Goal: Task Accomplishment & Management: Use online tool/utility

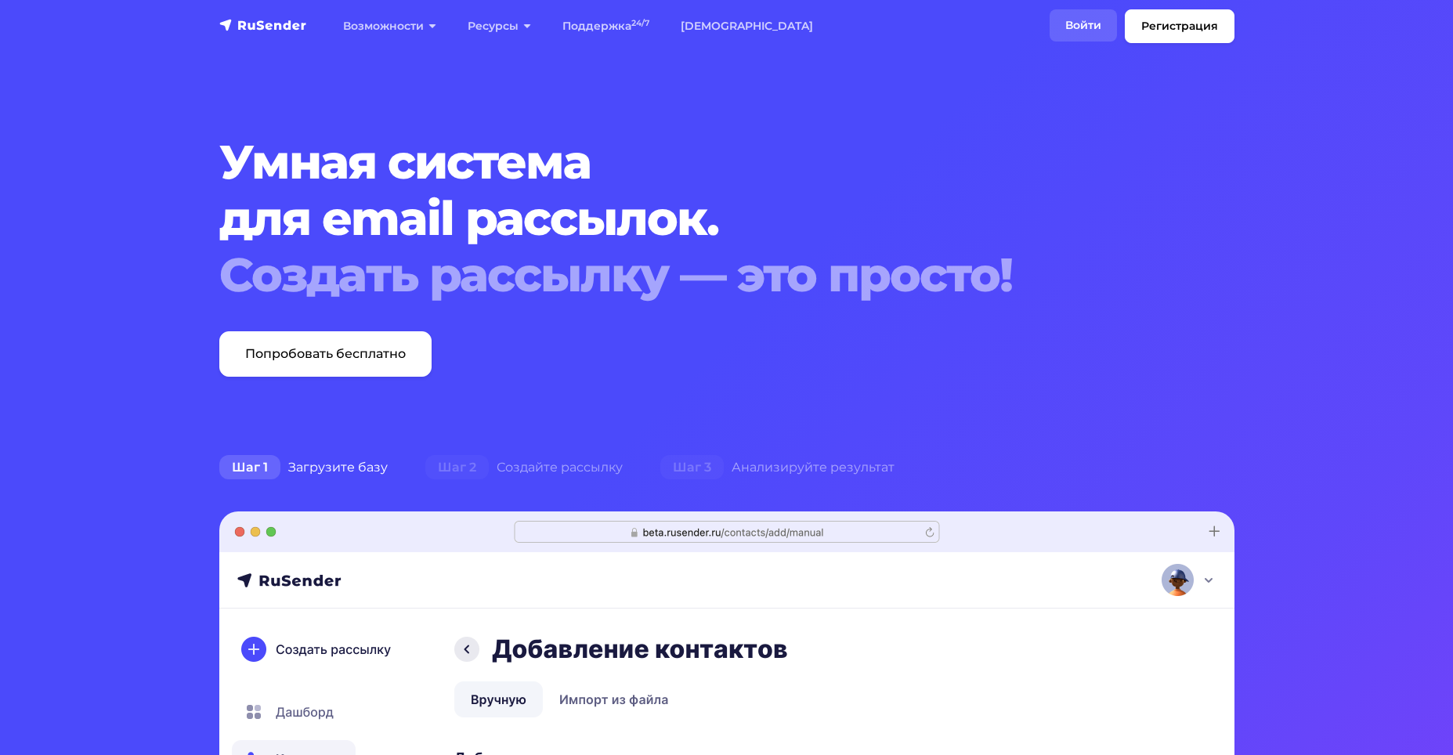
click at [1092, 23] on link "Войти" at bounding box center [1082, 25] width 67 height 32
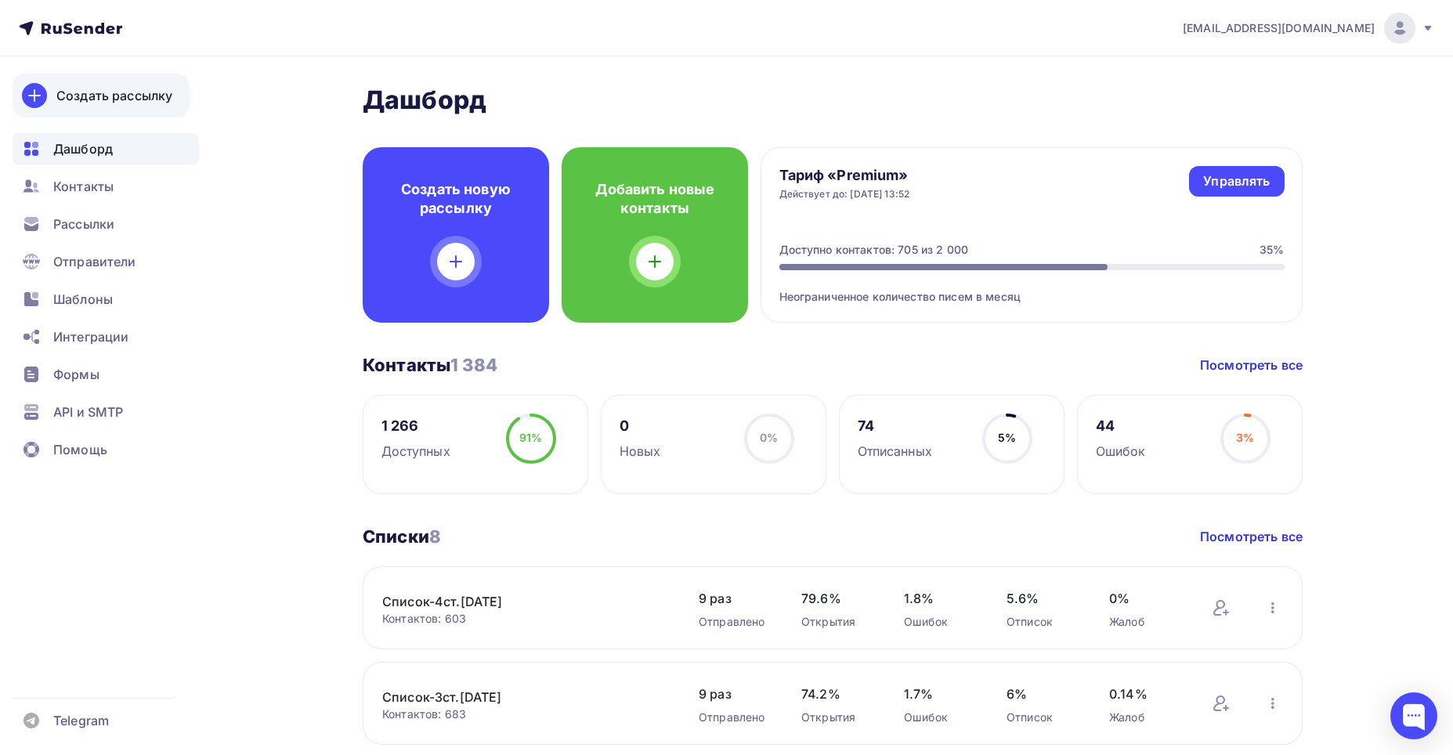
click at [81, 97] on div "Создать рассылку" at bounding box center [114, 95] width 116 height 19
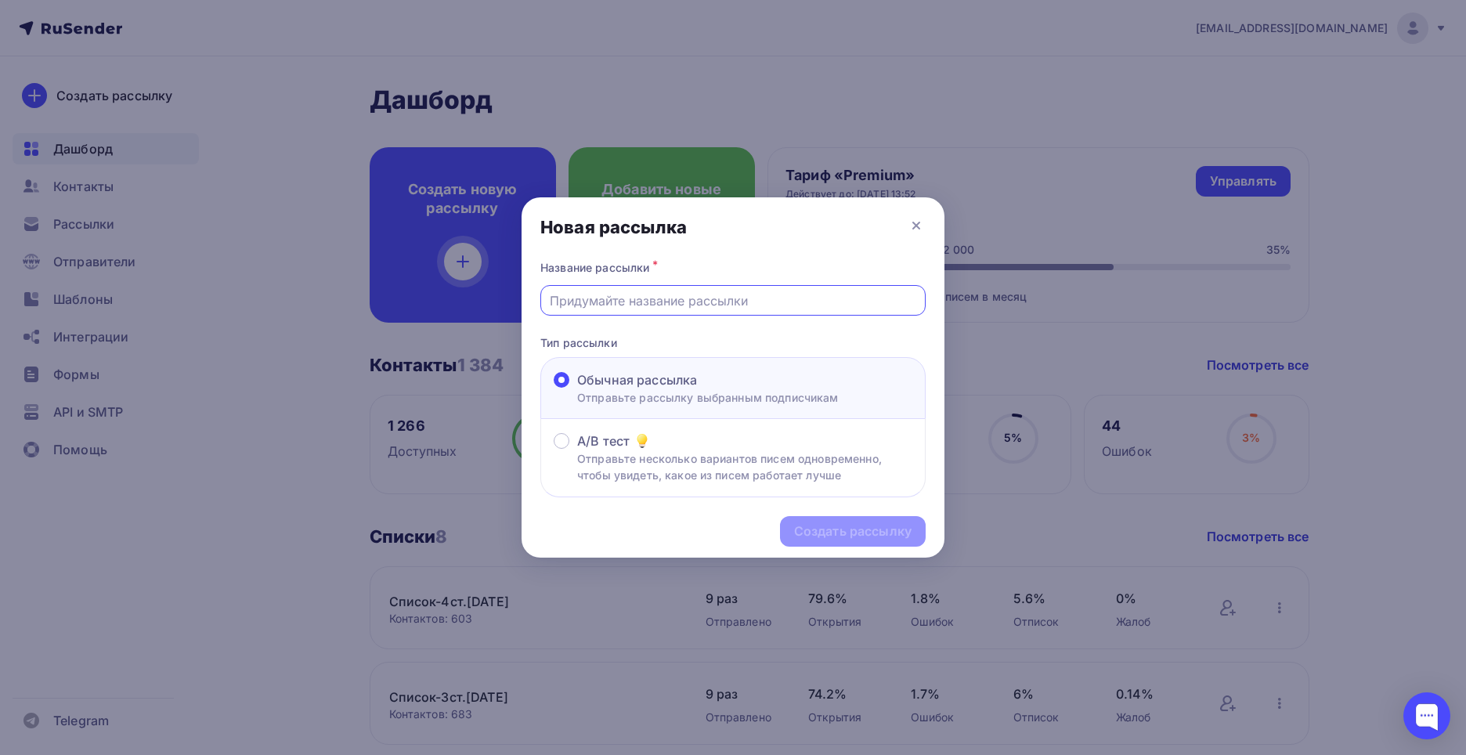
click at [610, 301] on input "text" at bounding box center [733, 300] width 367 height 19
type input "Информация"
click at [861, 533] on div "Создать рассылку" at bounding box center [852, 531] width 117 height 18
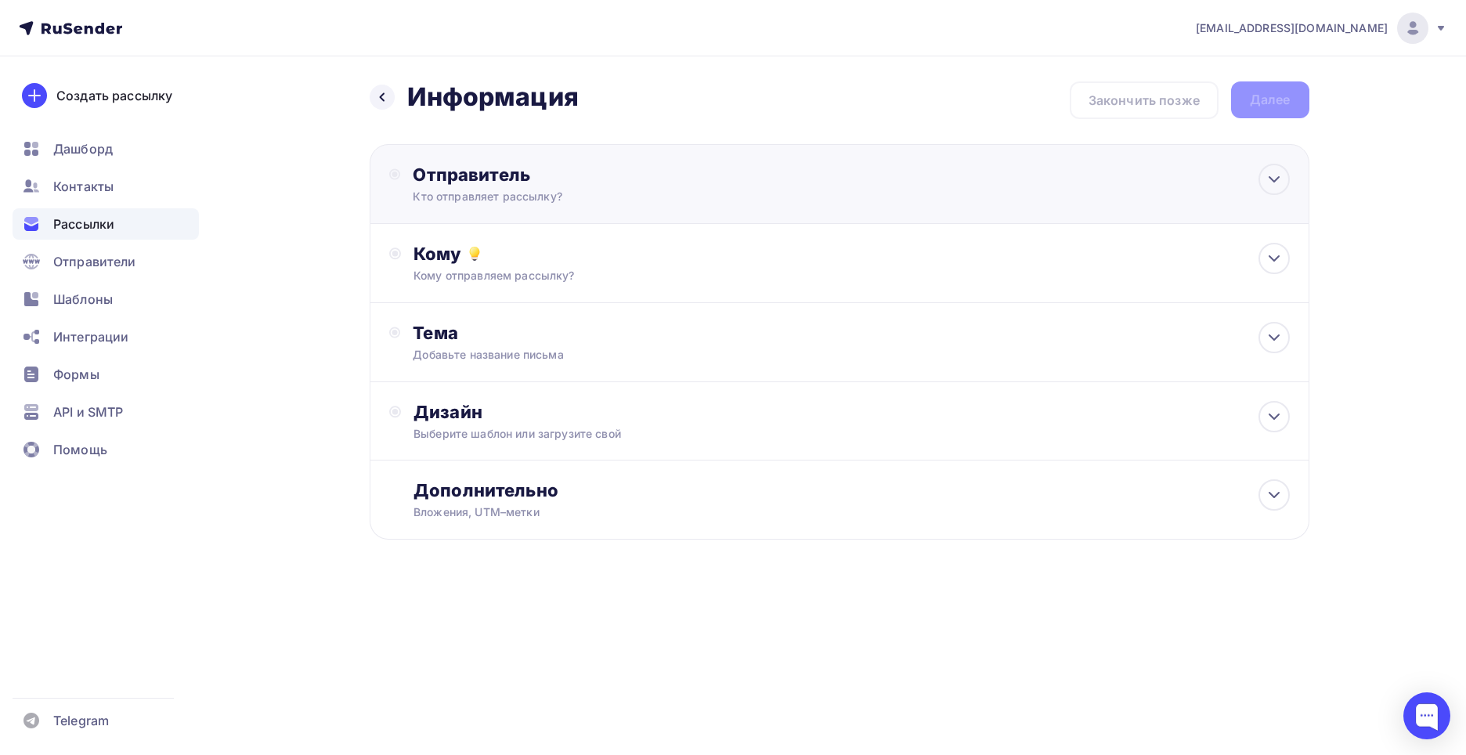
click at [472, 178] on div "Отправитель" at bounding box center [582, 175] width 339 height 22
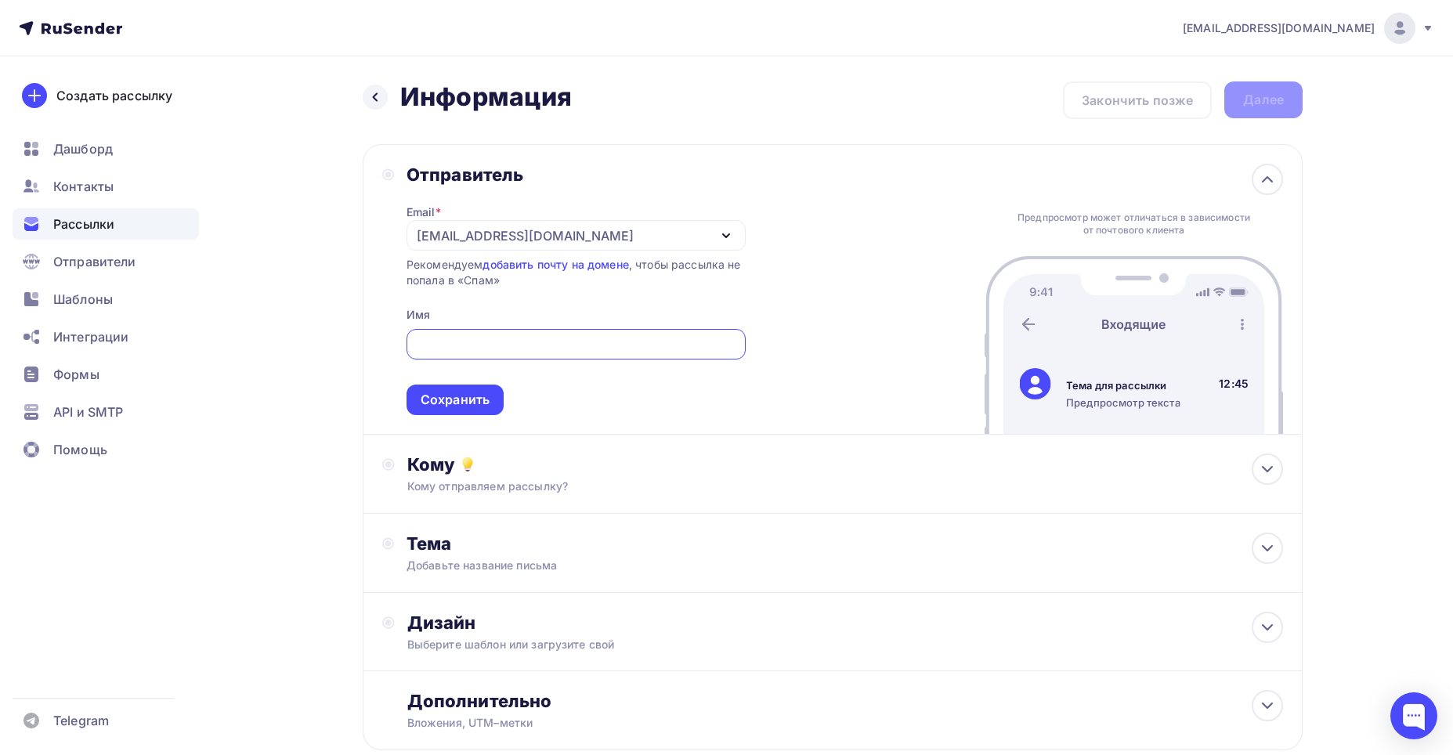
click at [446, 351] on input "text" at bounding box center [575, 344] width 321 height 19
type input "[PERSON_NAME]"
click at [435, 395] on div "Сохранить" at bounding box center [455, 400] width 69 height 18
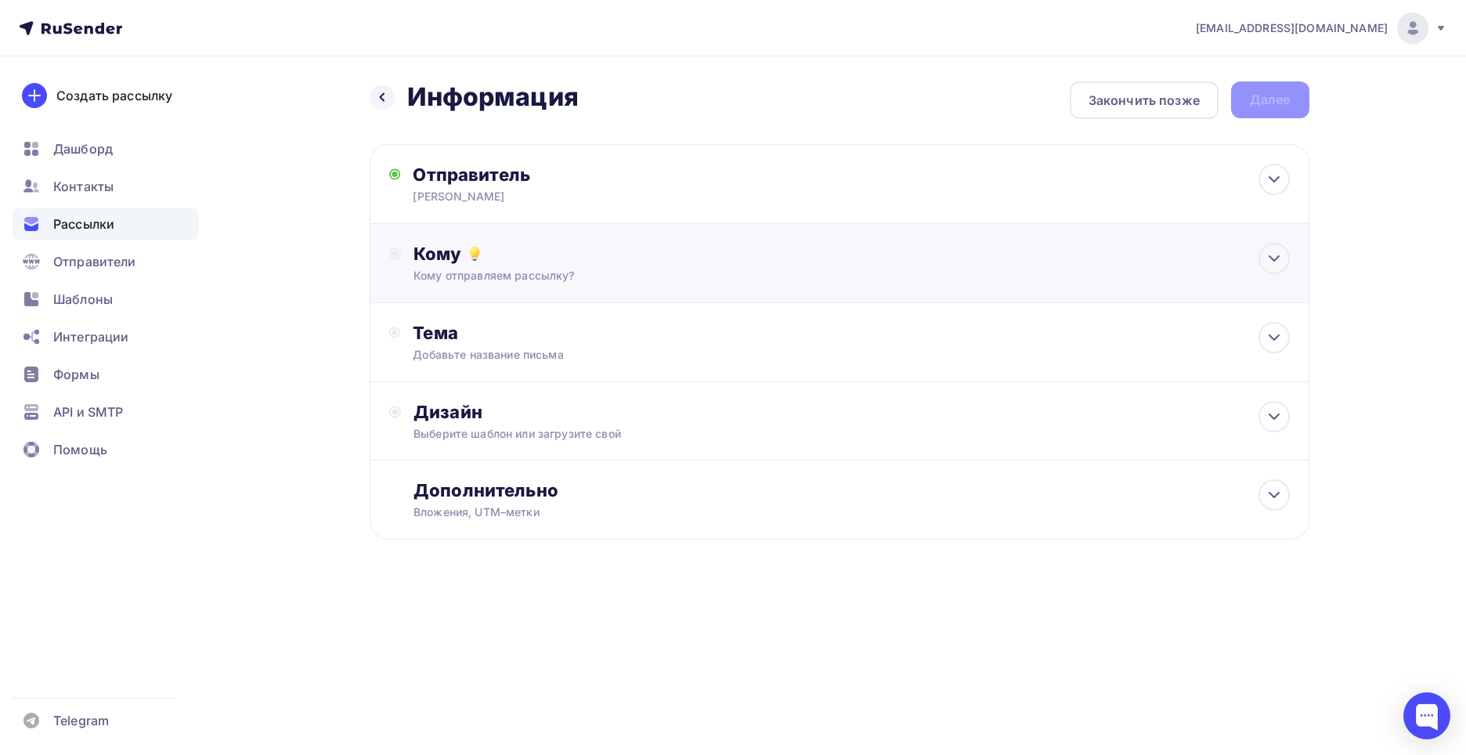
click at [435, 251] on div "Кому" at bounding box center [851, 254] width 876 height 22
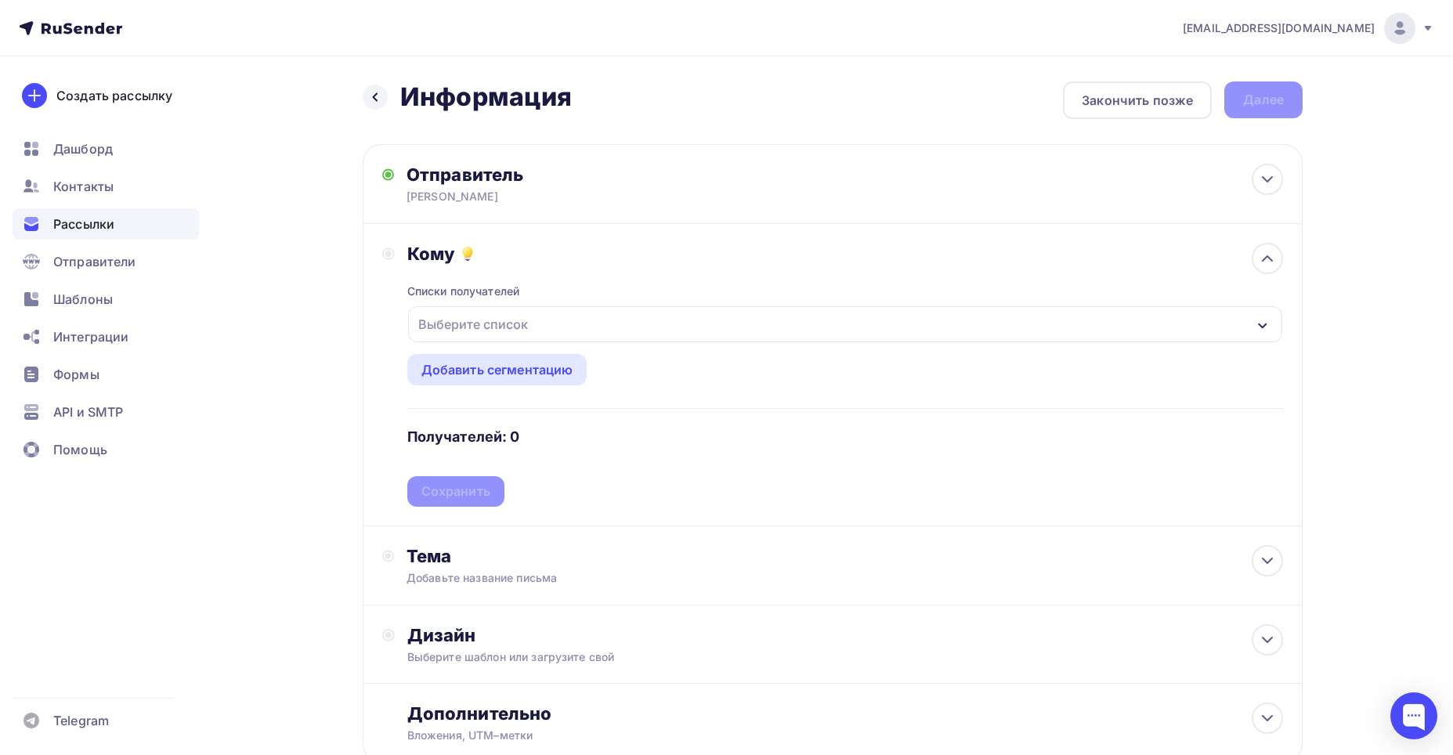
click at [1265, 320] on icon "button" at bounding box center [1262, 326] width 13 height 13
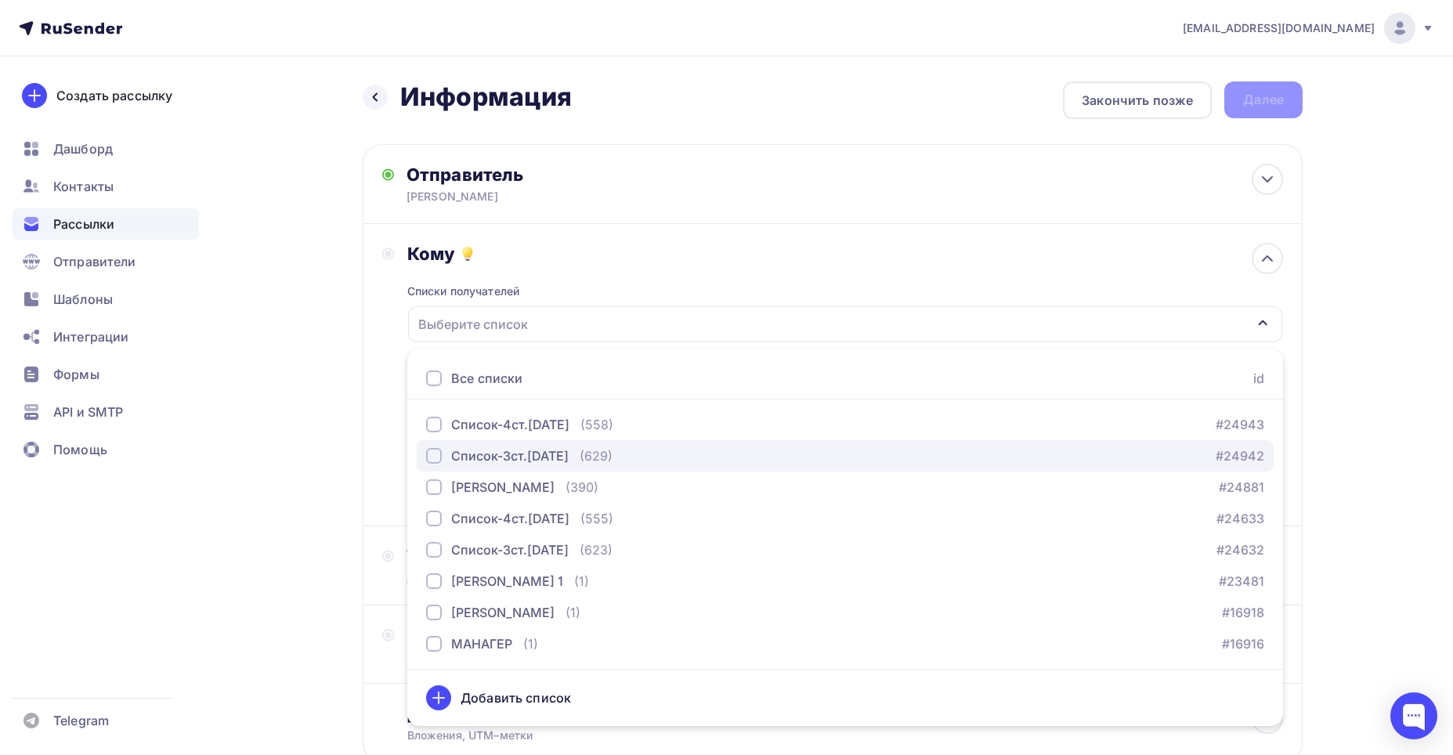
click at [442, 452] on div "Список-3ст.[DATE]" at bounding box center [497, 455] width 143 height 19
click at [565, 315] on div "Список-3ст.[DATE]" at bounding box center [845, 324] width 874 height 36
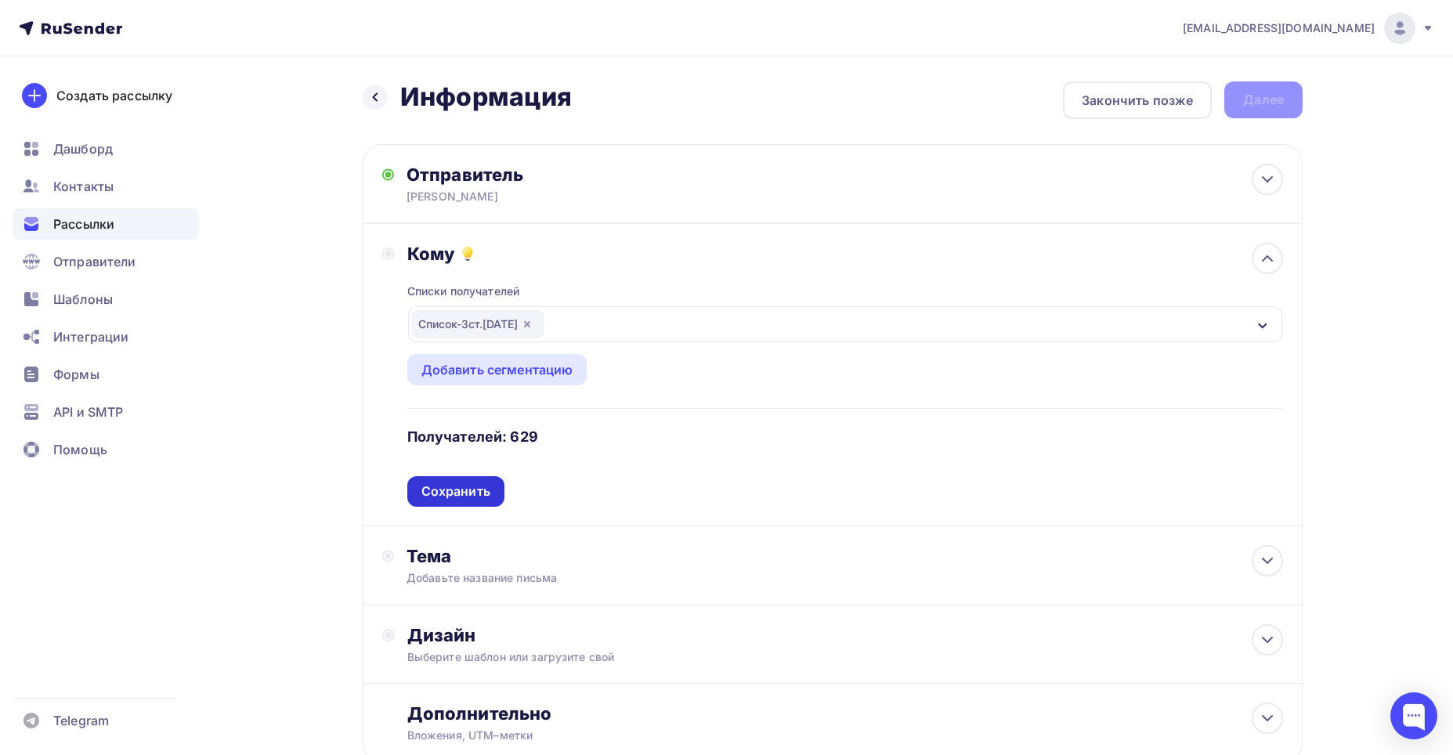
click at [443, 484] on div "Сохранить" at bounding box center [455, 491] width 69 height 18
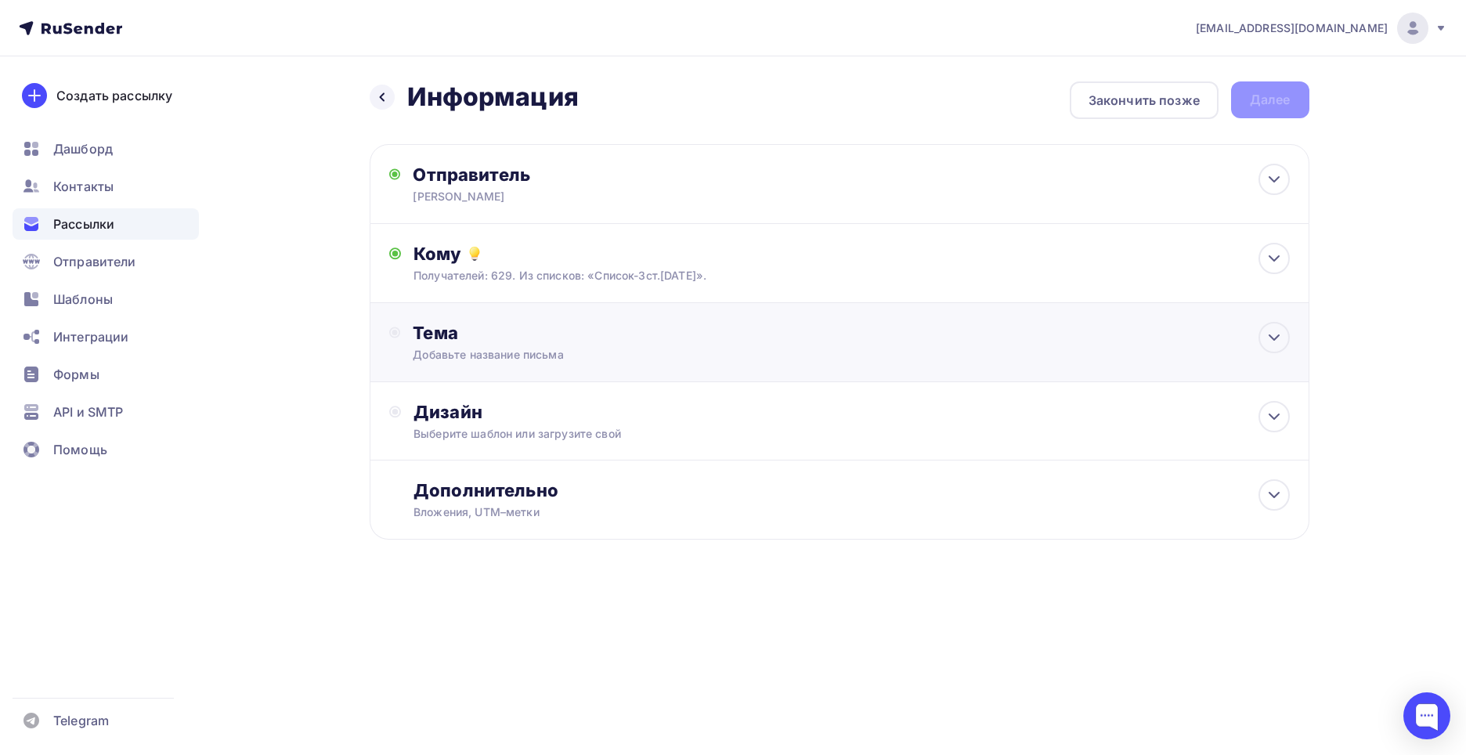
click at [446, 338] on div "Тема" at bounding box center [567, 333] width 309 height 22
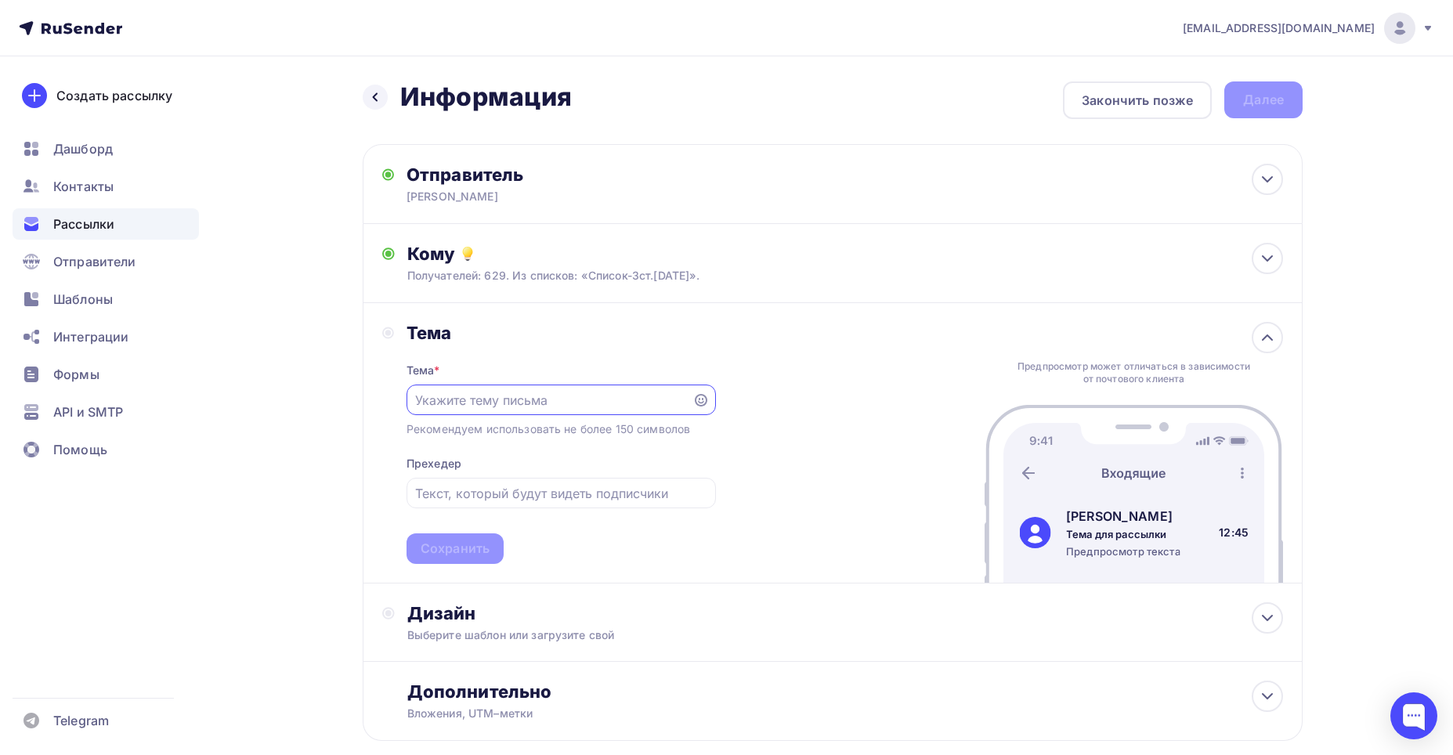
click at [535, 395] on input "text" at bounding box center [549, 400] width 268 height 19
type input "Информация по остаткам и ценам."
click at [450, 544] on div "Сохранить" at bounding box center [455, 549] width 69 height 18
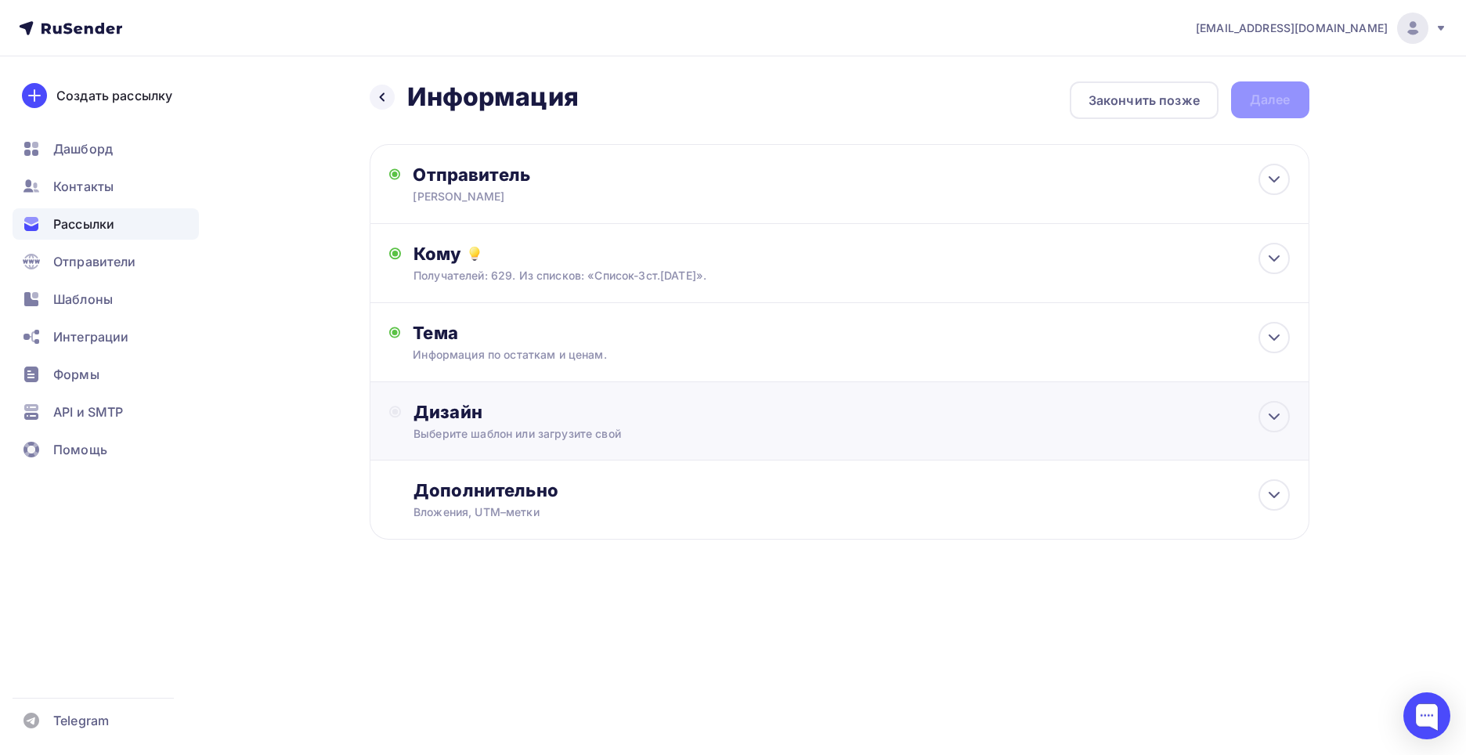
click at [453, 410] on div "Дизайн" at bounding box center [851, 412] width 876 height 22
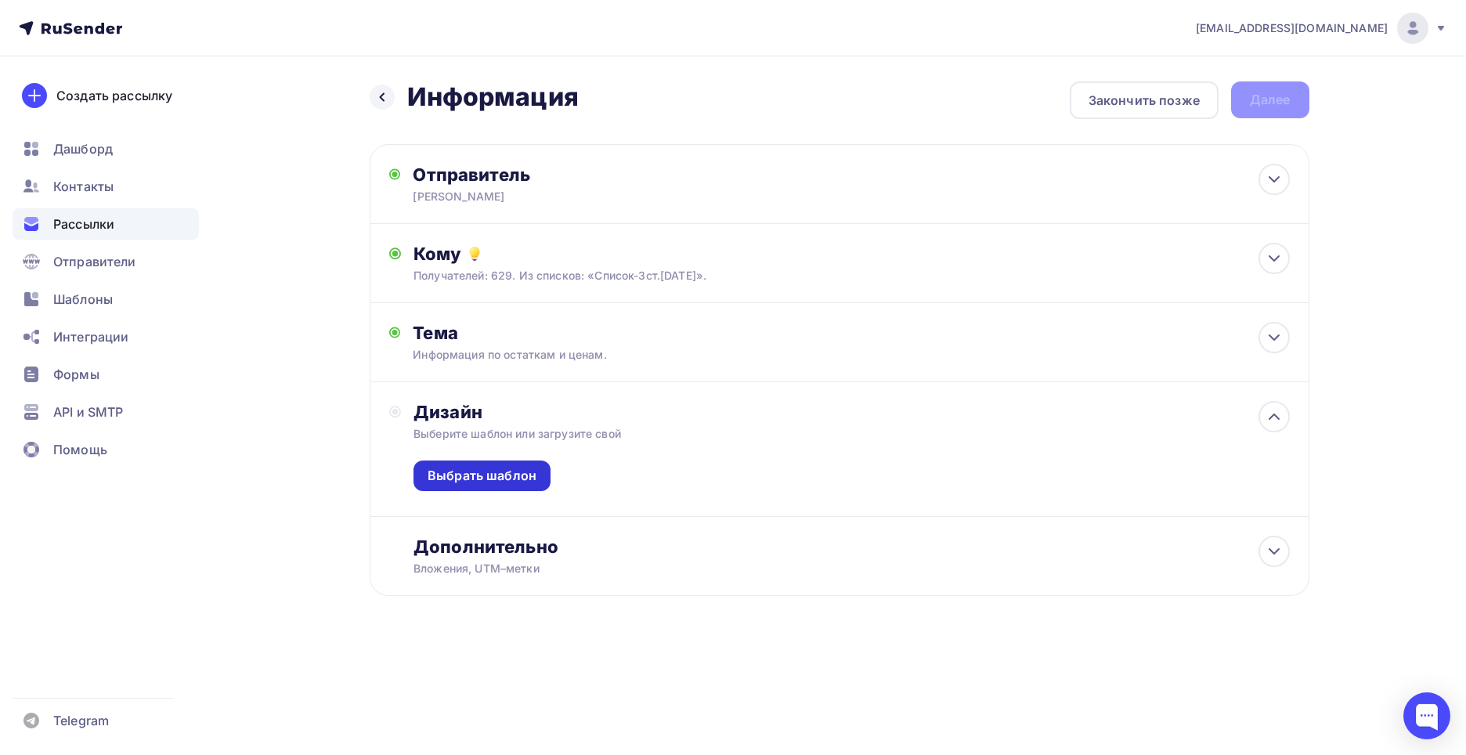
click at [465, 475] on div "Выбрать шаблон" at bounding box center [482, 476] width 109 height 18
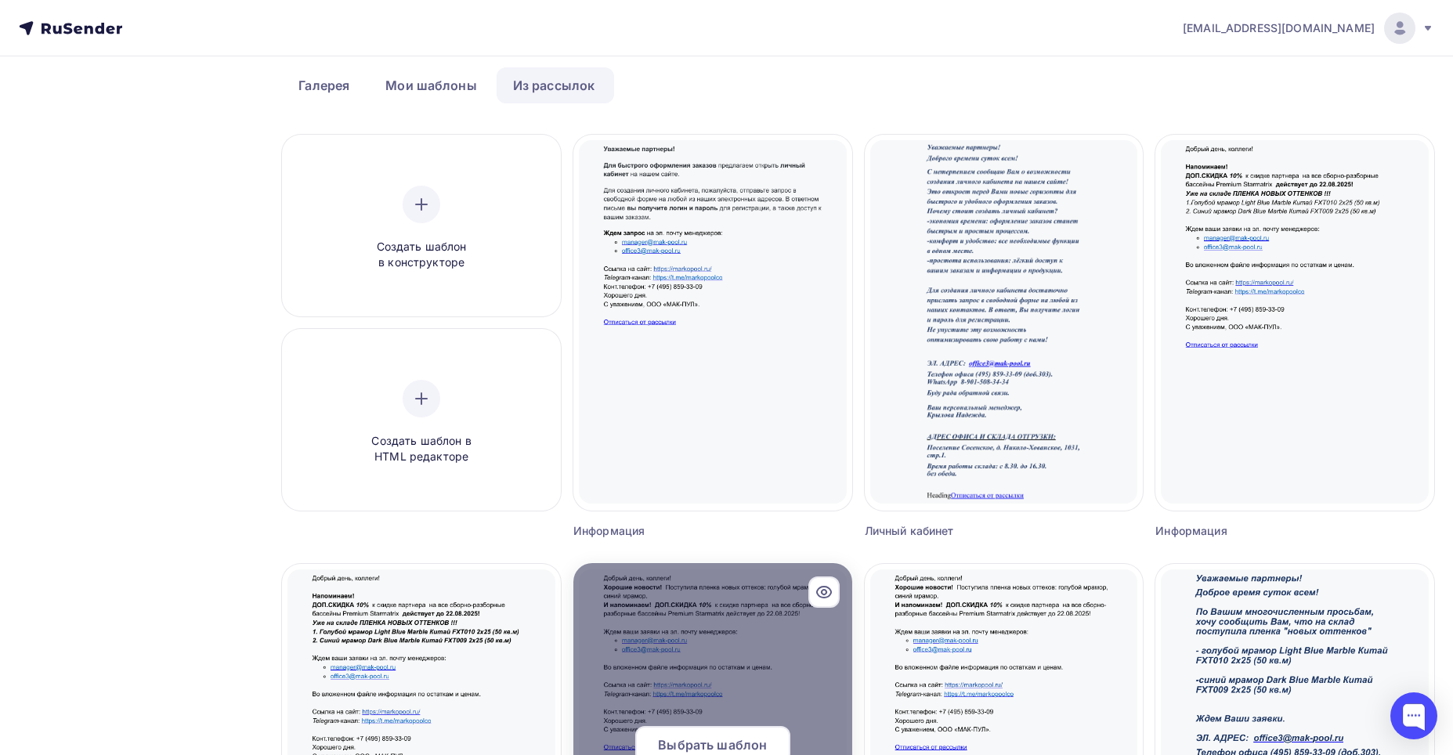
scroll to position [157, 0]
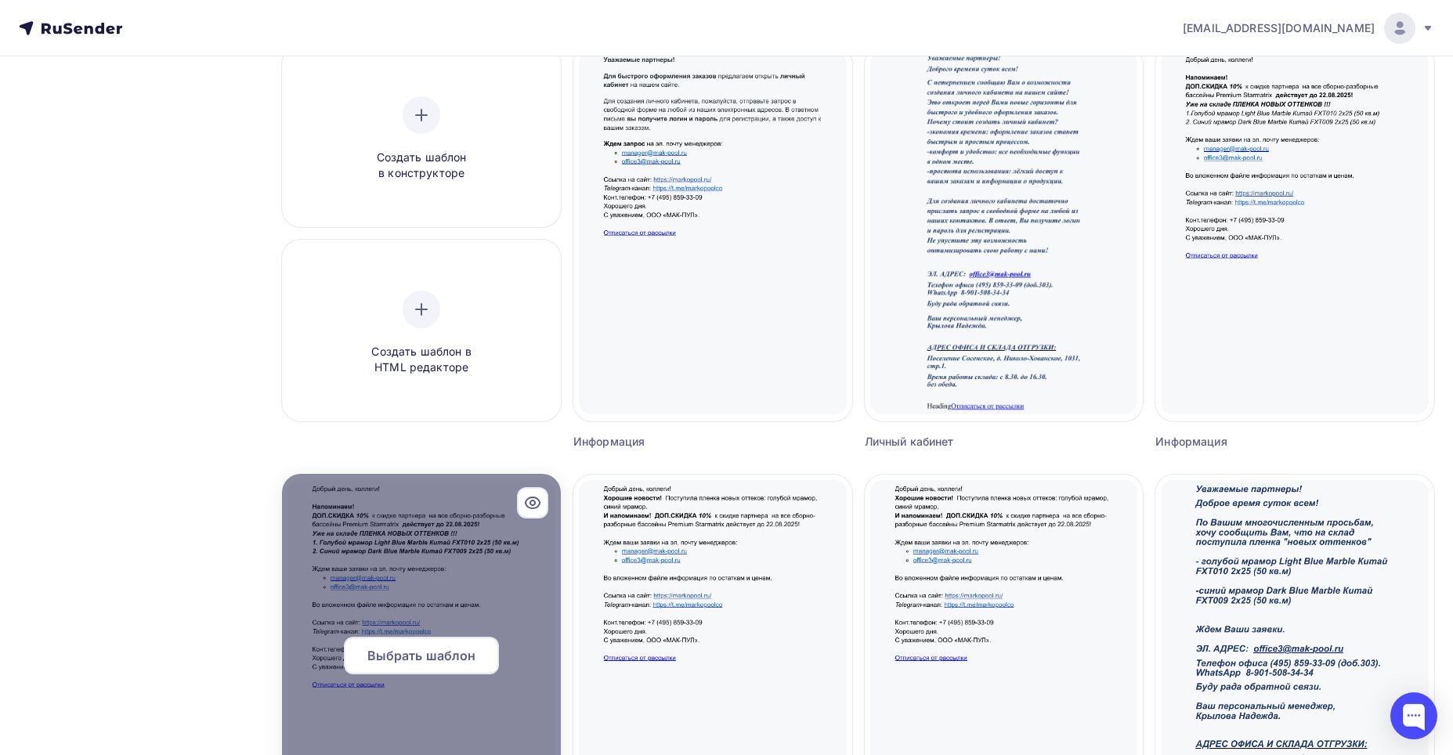
click at [396, 658] on span "Выбрать шаблон" at bounding box center [421, 655] width 109 height 19
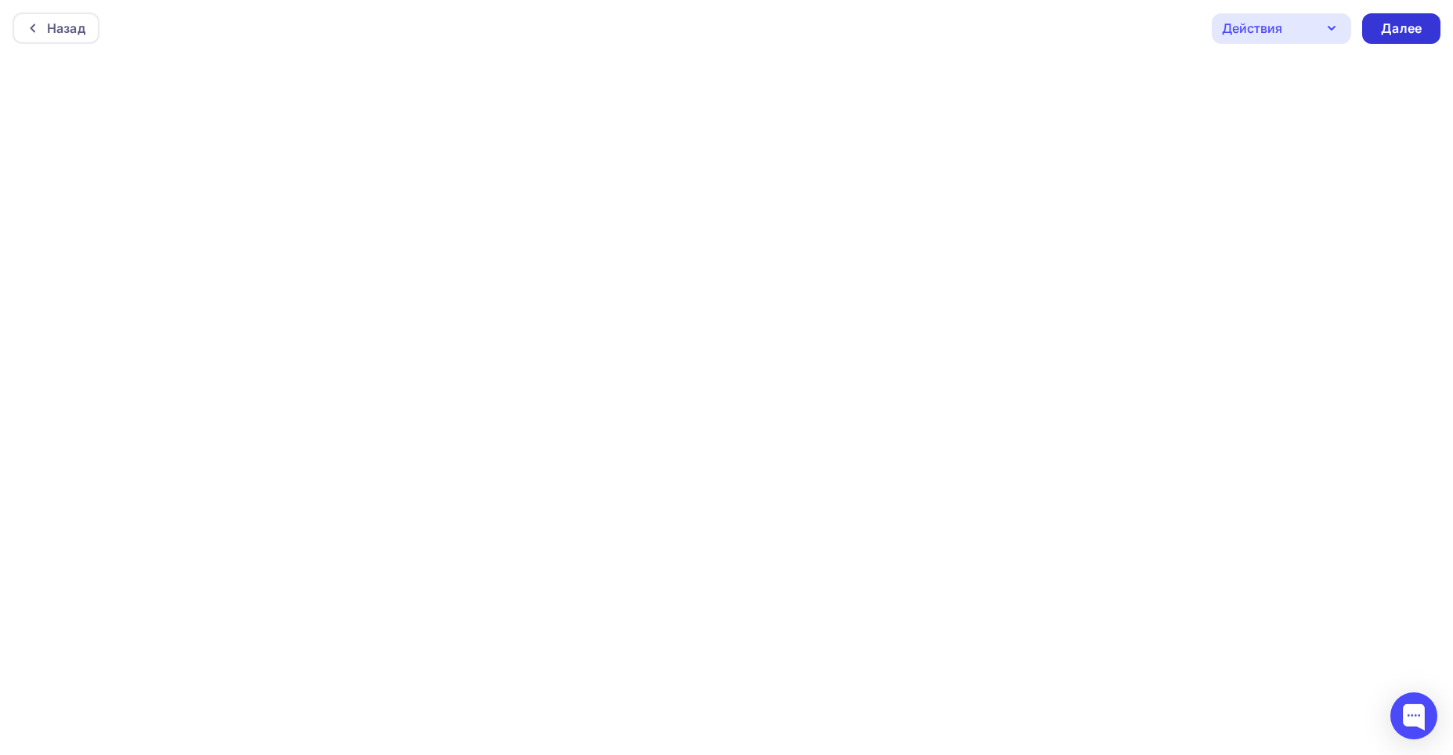
click at [1410, 19] on div "Далее" at bounding box center [1401, 28] width 78 height 31
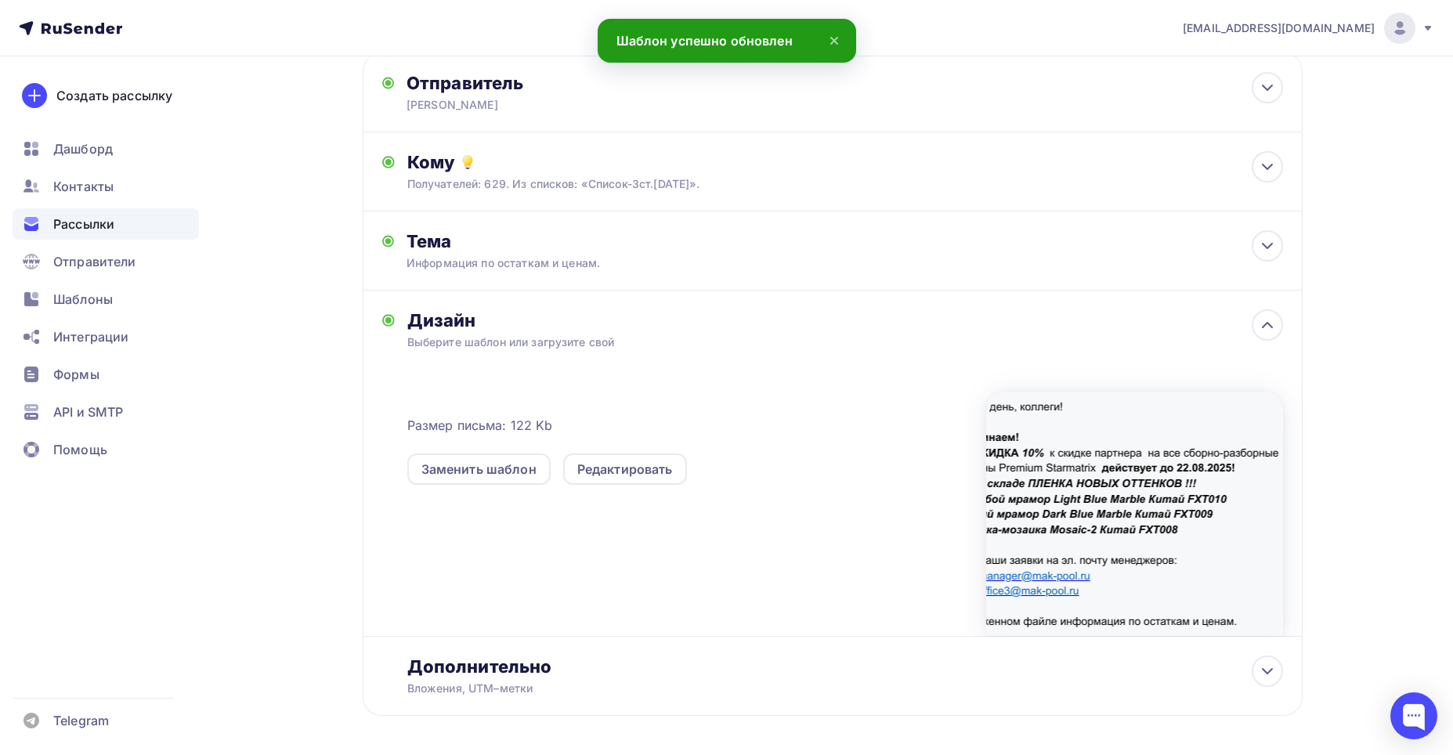
scroll to position [153, 0]
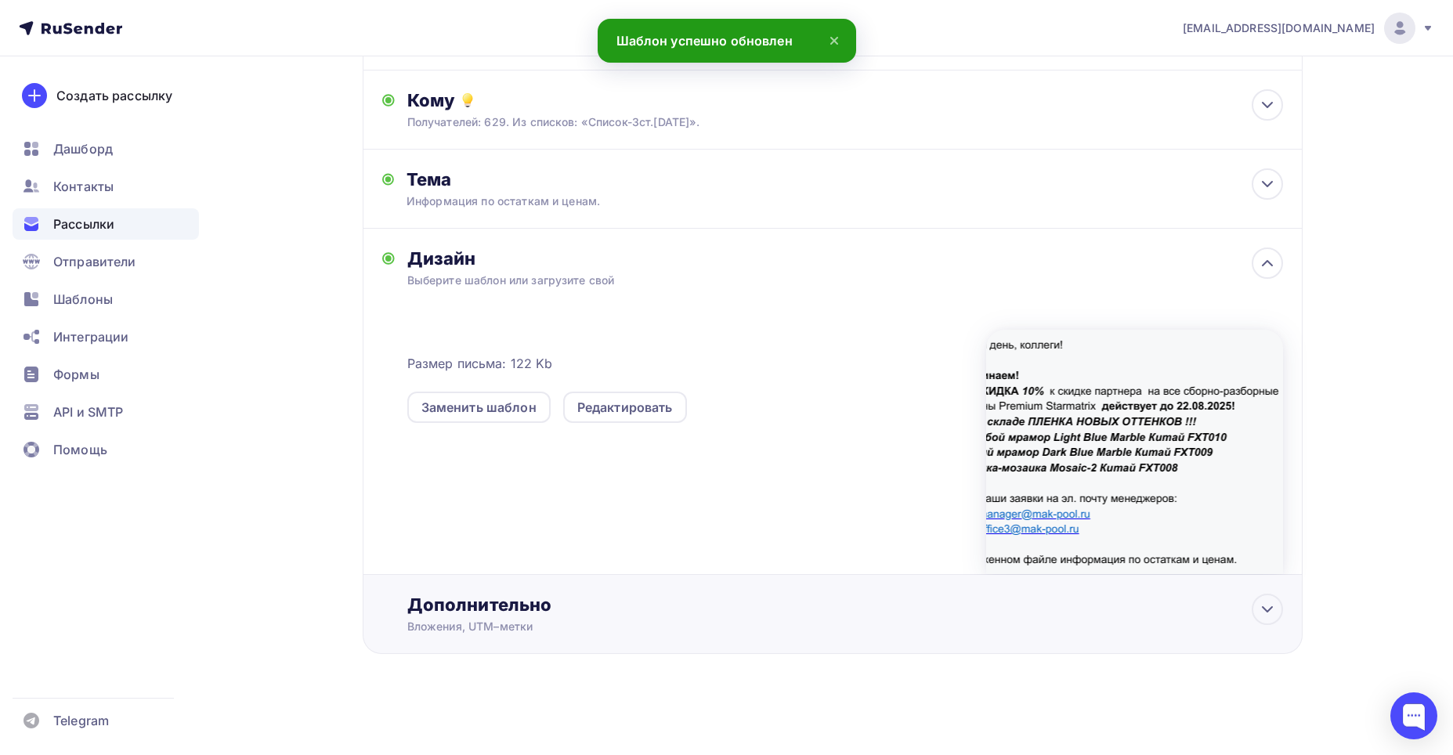
click at [471, 597] on div "Дополнительно" at bounding box center [845, 605] width 876 height 22
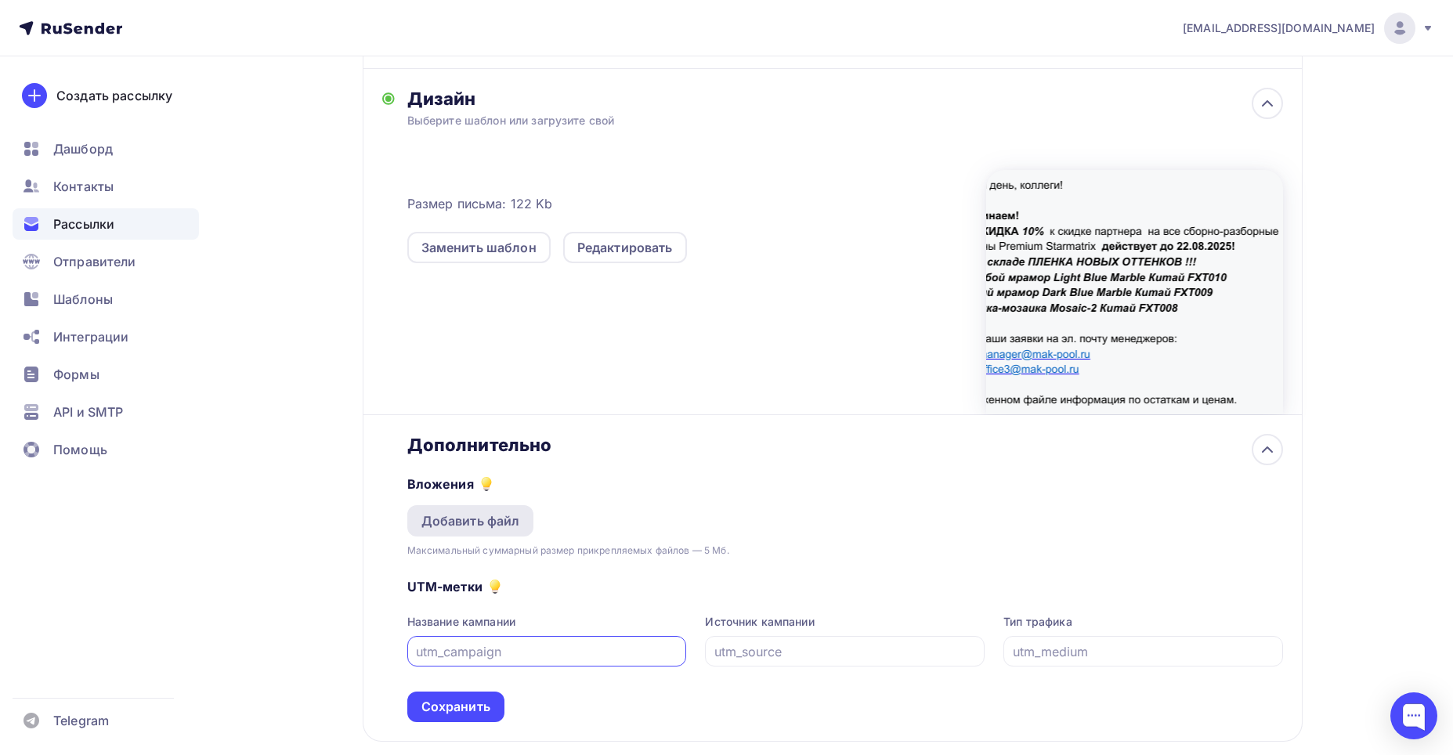
scroll to position [401, 0]
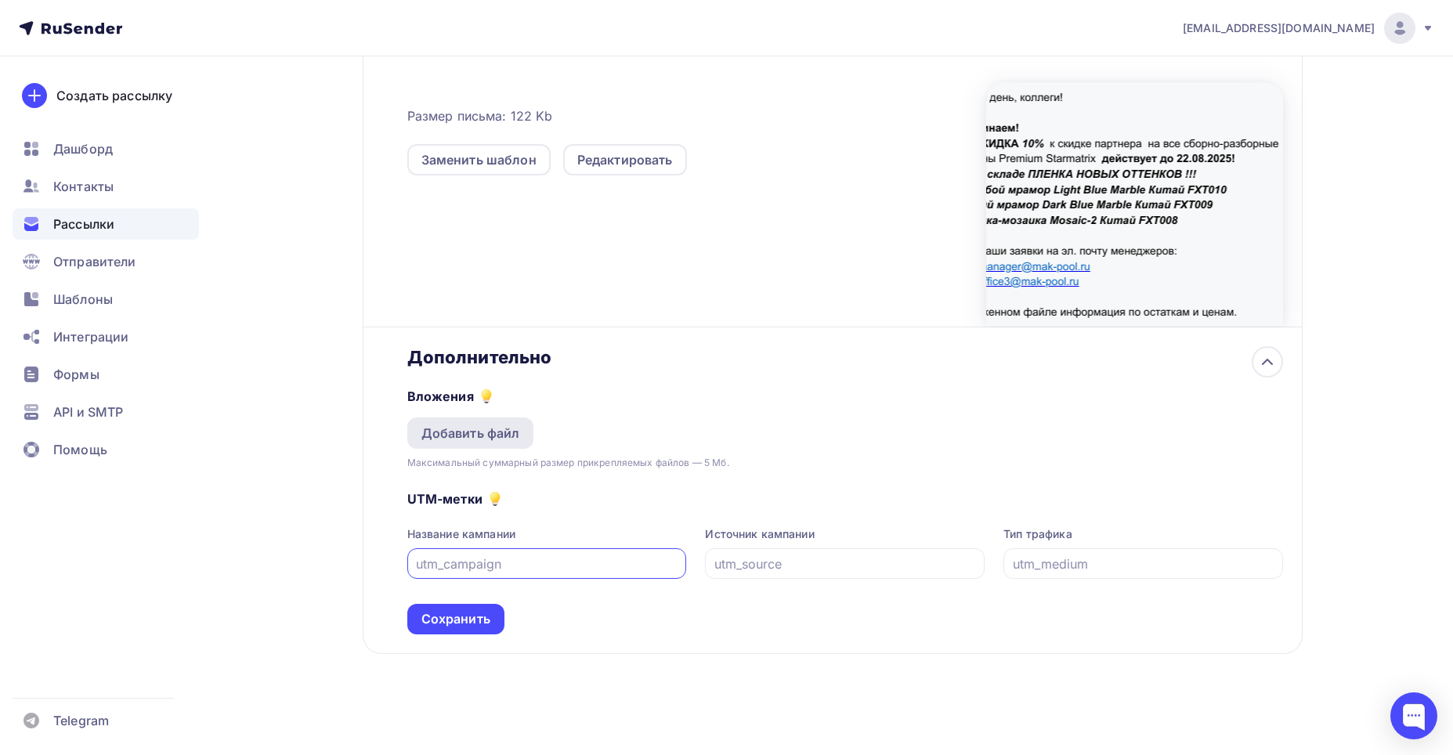
click at [476, 430] on div "Добавить файл" at bounding box center [470, 433] width 99 height 19
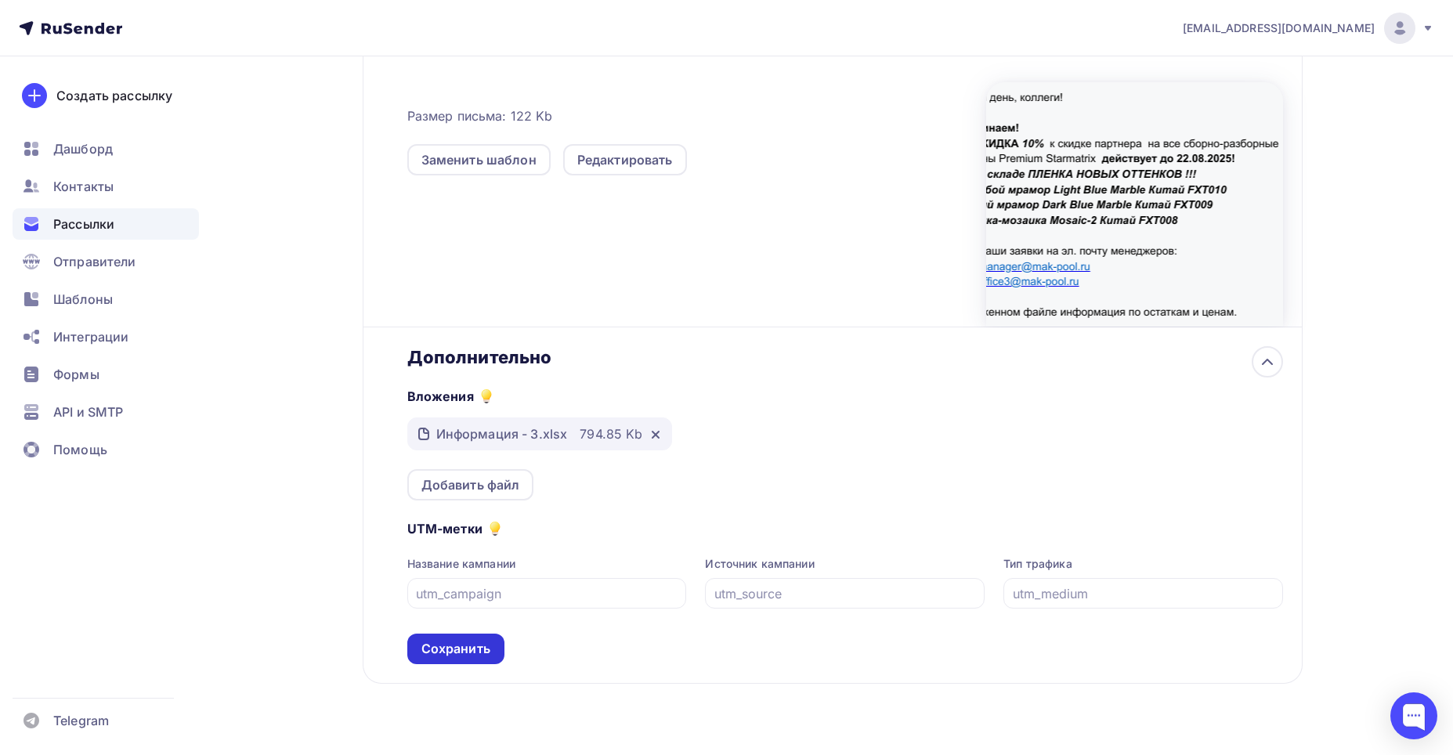
click at [449, 648] on div "Сохранить" at bounding box center [455, 649] width 69 height 18
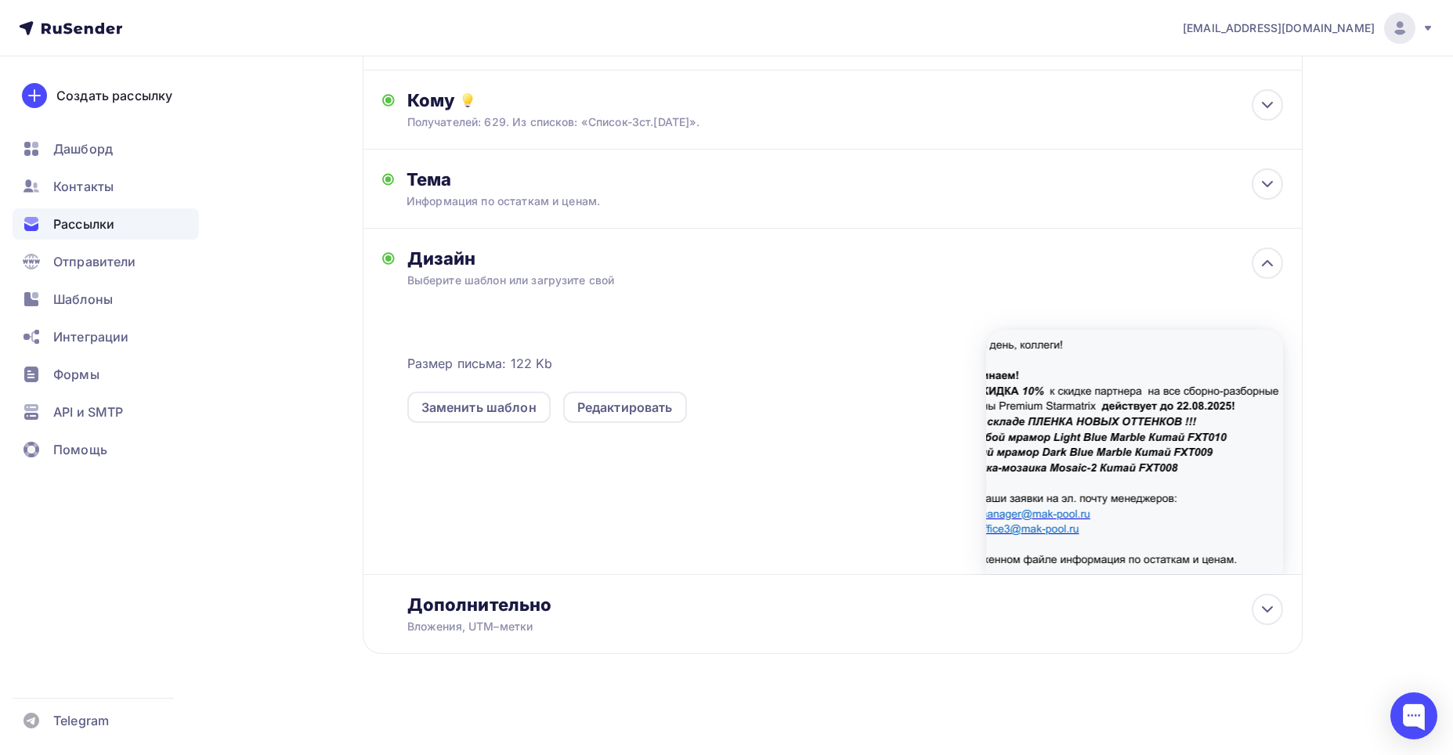
scroll to position [153, 0]
click at [551, 716] on div "Назад Информация Информация Закончить позже Далее Отправитель [PERSON_NAME] Ema…" at bounding box center [727, 329] width 1284 height 852
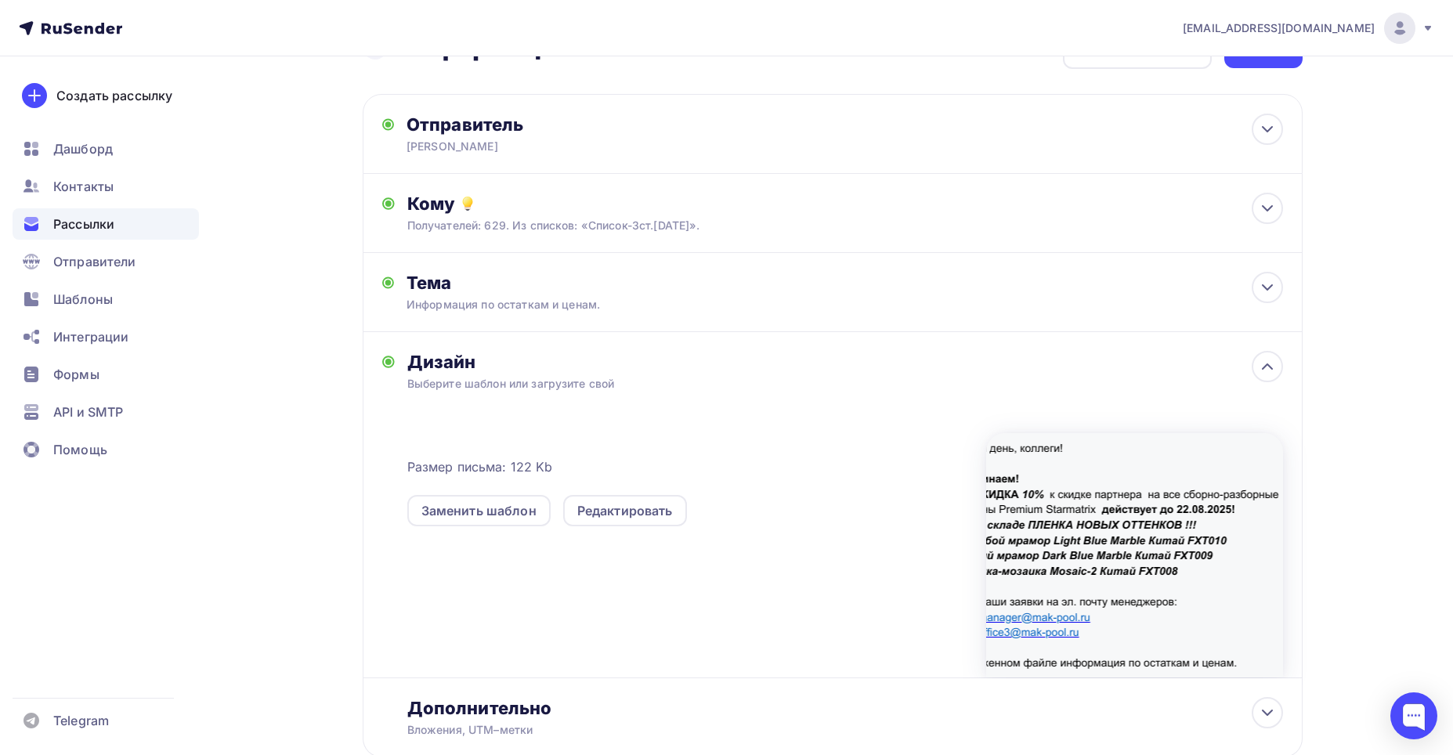
scroll to position [0, 0]
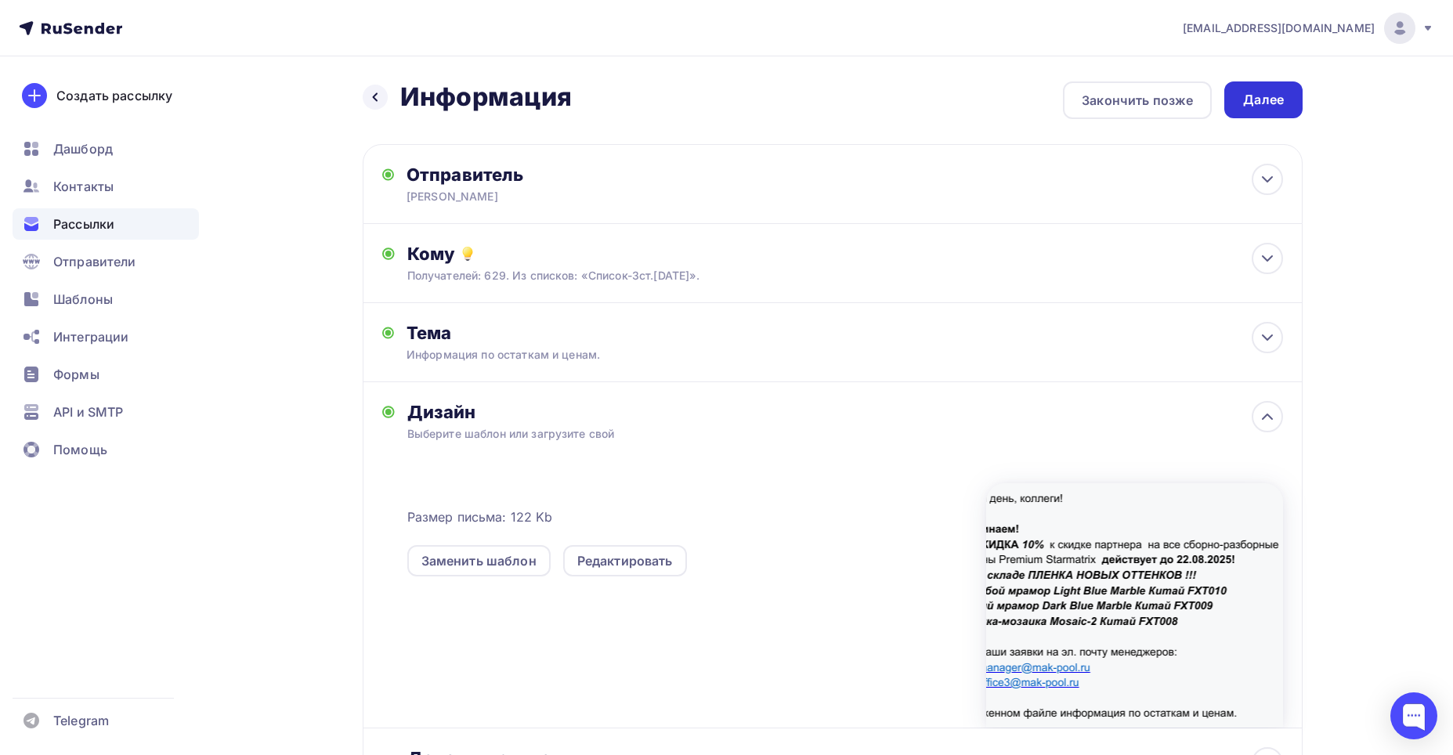
click at [1268, 105] on div "Далее" at bounding box center [1263, 100] width 41 height 18
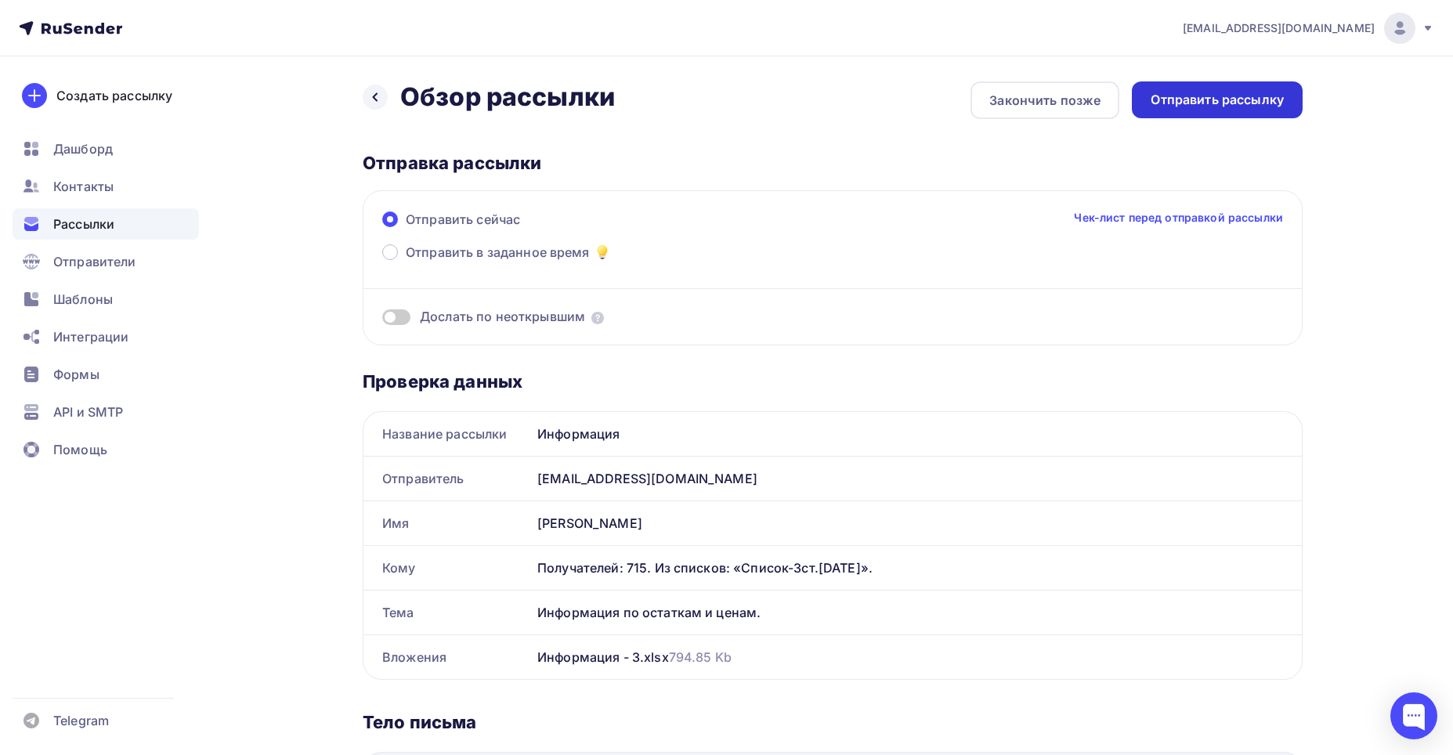
click at [1227, 107] on div "Отправить рассылку" at bounding box center [1216, 100] width 133 height 18
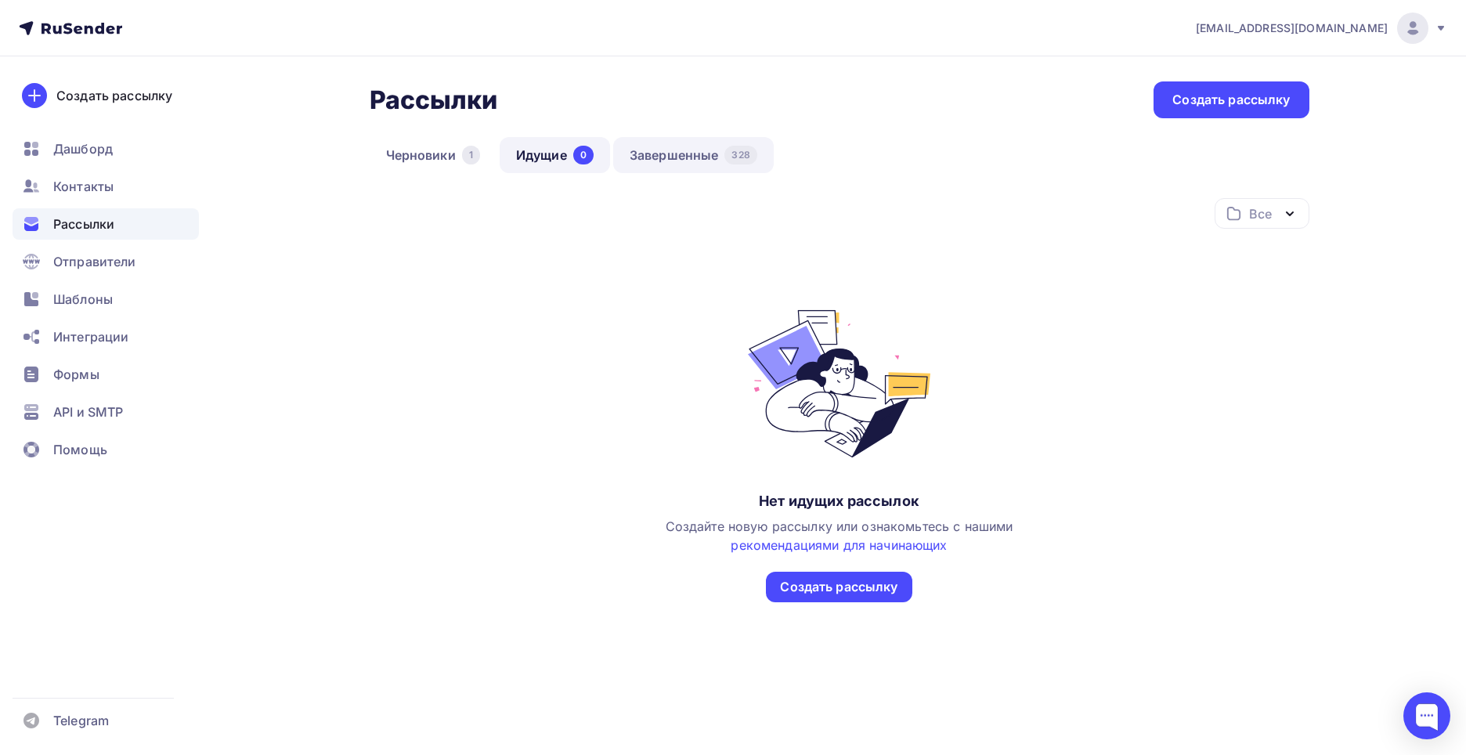
click at [656, 153] on link "Завершенные 328" at bounding box center [693, 155] width 161 height 36
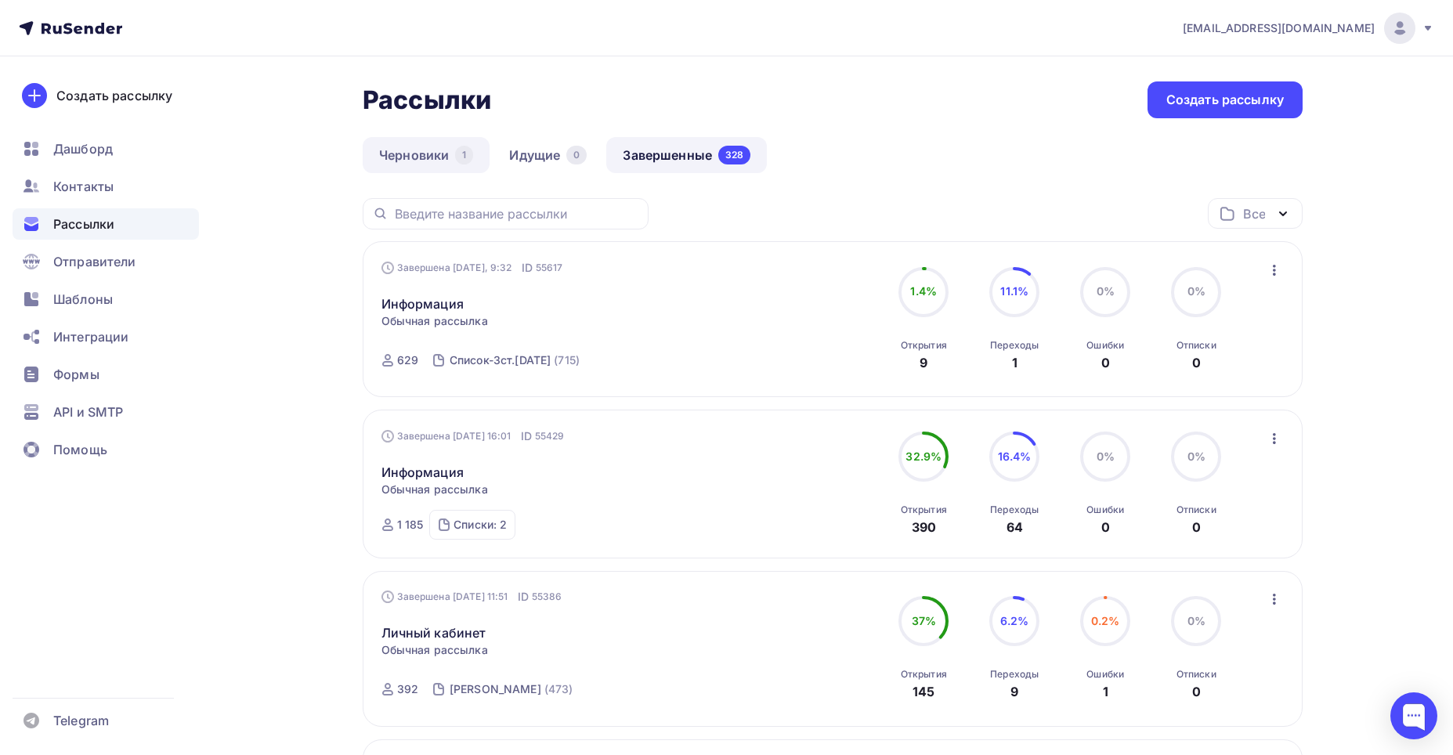
click at [417, 150] on link "Черновики 1" at bounding box center [426, 155] width 127 height 36
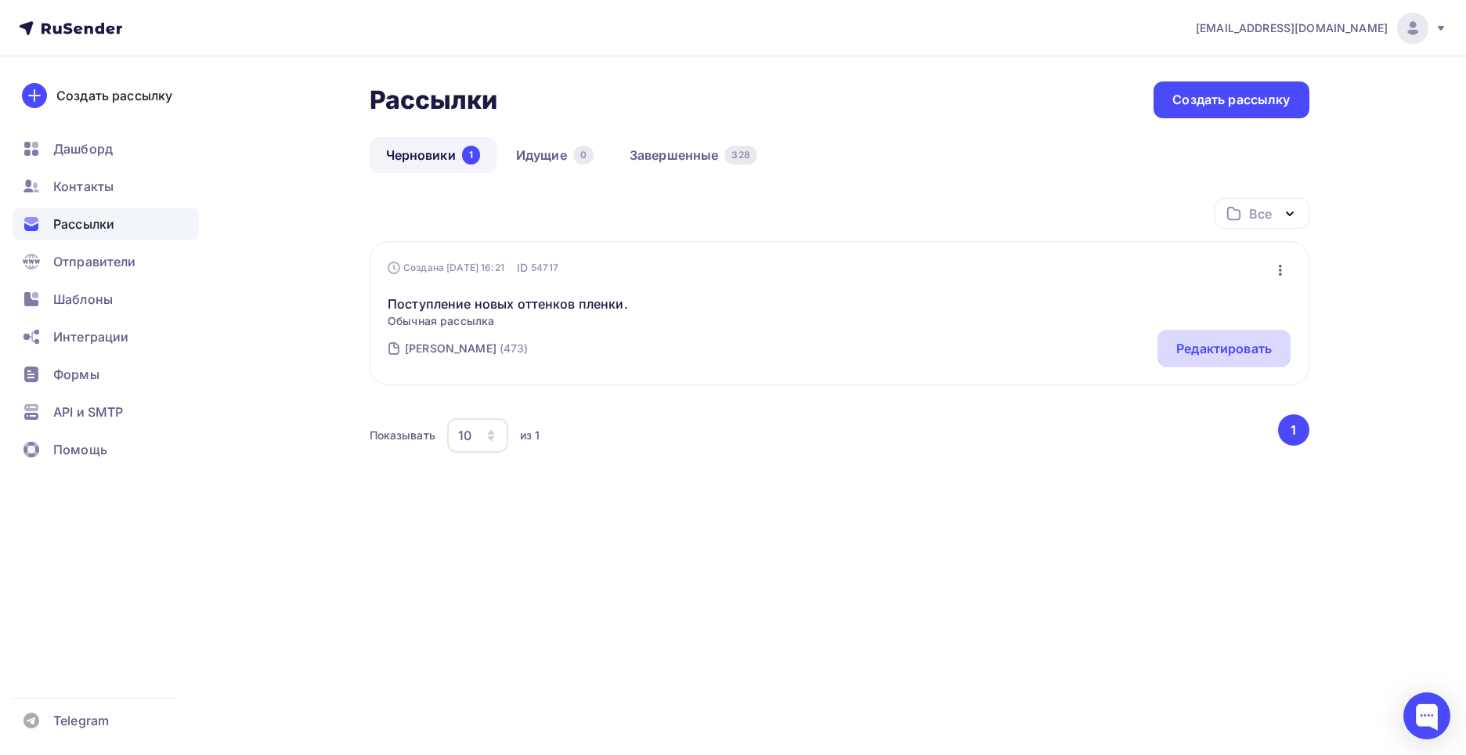
click at [1244, 346] on div "Редактировать" at bounding box center [1224, 348] width 96 height 19
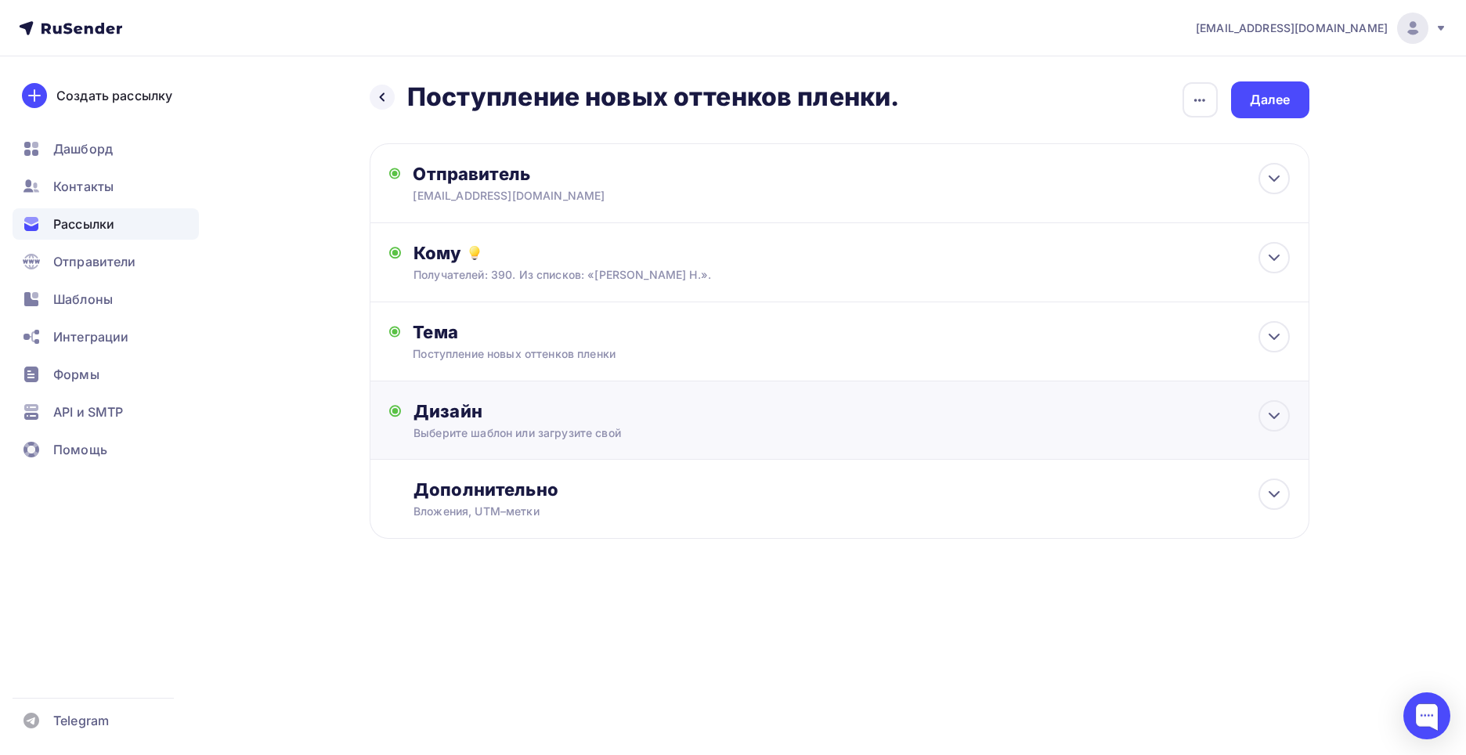
click at [450, 404] on div "Дизайн" at bounding box center [851, 411] width 876 height 22
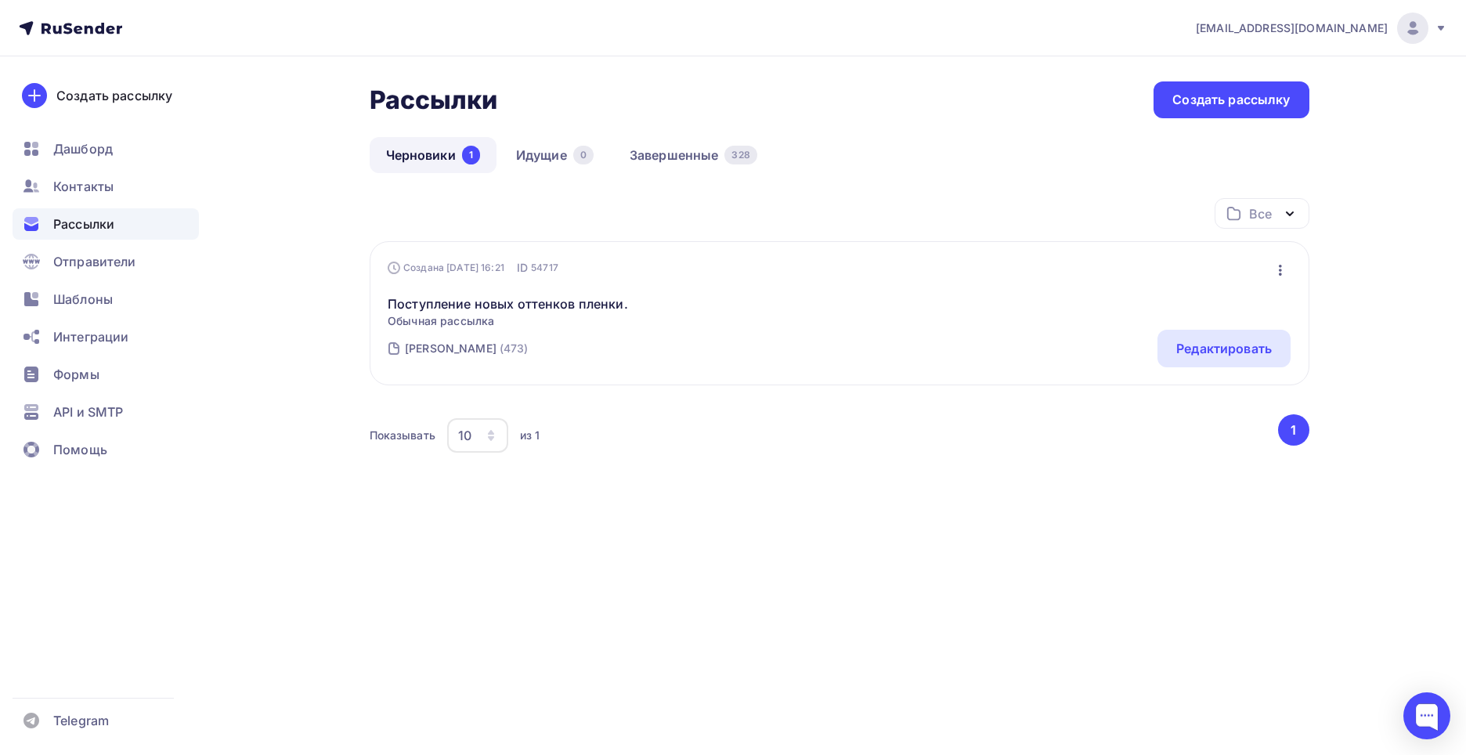
drag, startPoint x: 655, startPoint y: 638, endPoint x: 648, endPoint y: 634, distance: 8.5
click at [648, 634] on div "info@mak-pool.ru Аккаунт Тарифы Выйти Создать рассылку Дашборд Контакты Рассылк…" at bounding box center [733, 377] width 1466 height 755
click at [90, 92] on div "Создать рассылку" at bounding box center [114, 95] width 116 height 19
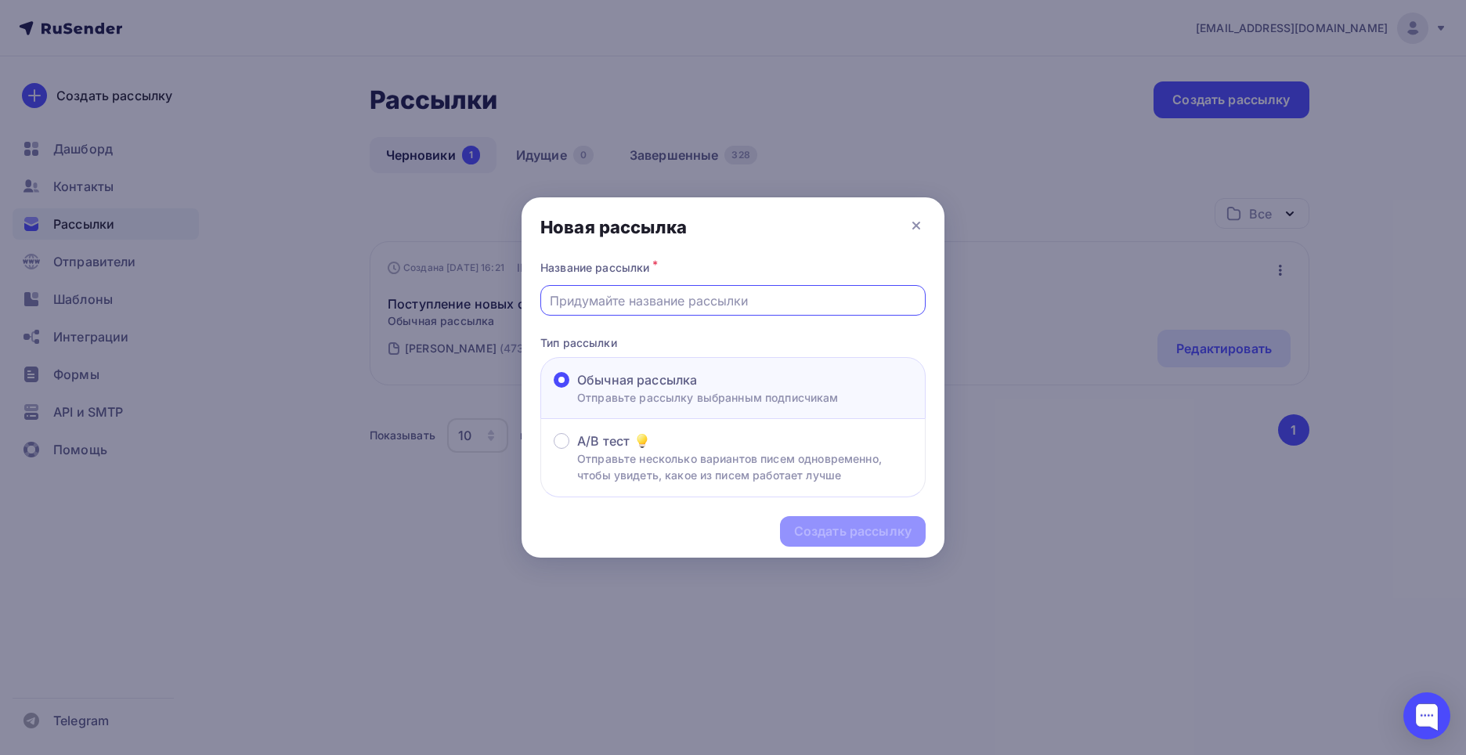
click at [595, 295] on input "text" at bounding box center [733, 300] width 367 height 19
type input "Информация"
click at [882, 543] on div "Создать рассылку" at bounding box center [853, 531] width 146 height 31
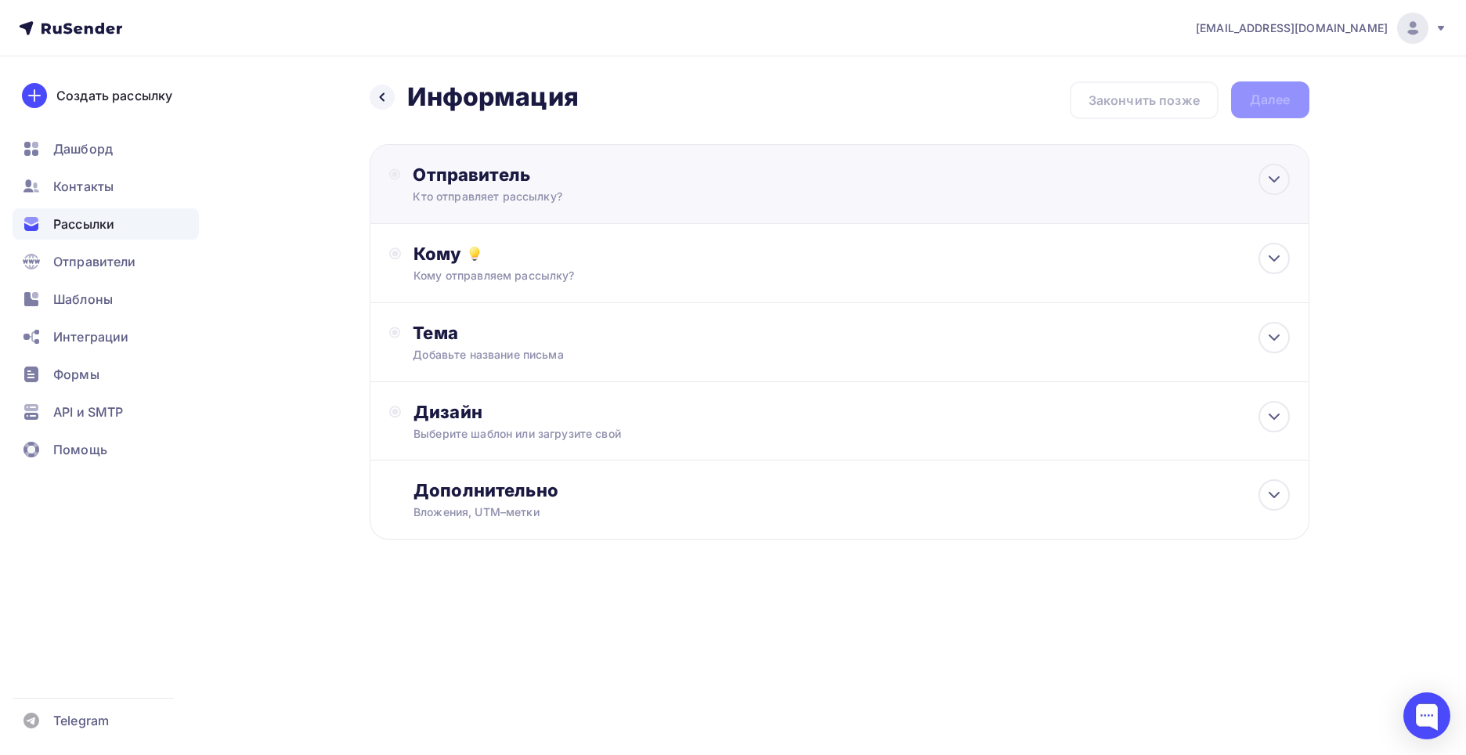
click at [476, 167] on div "Отправитель" at bounding box center [582, 175] width 339 height 22
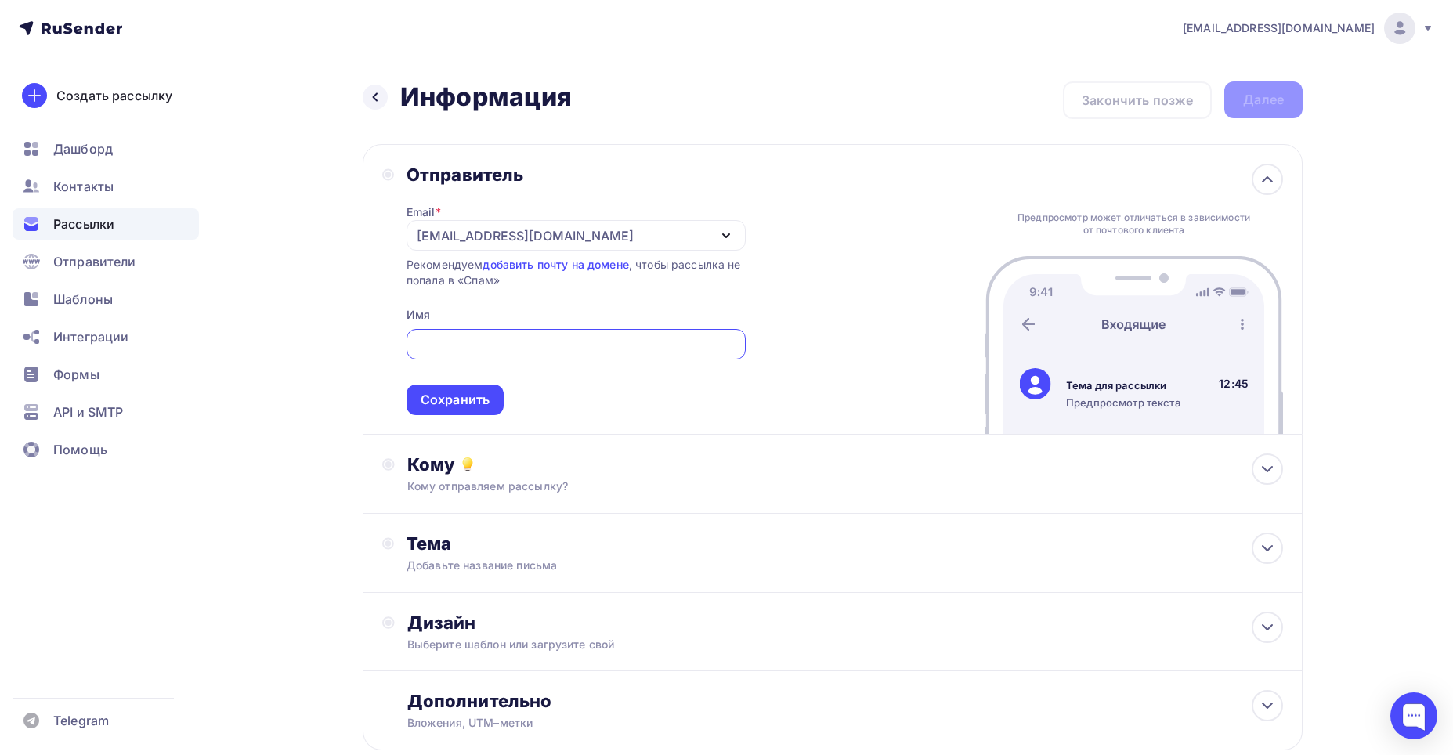
click at [478, 340] on input "text" at bounding box center [575, 344] width 321 height 19
type input "[PERSON_NAME]"
click at [445, 395] on div "Сохранить" at bounding box center [455, 400] width 69 height 18
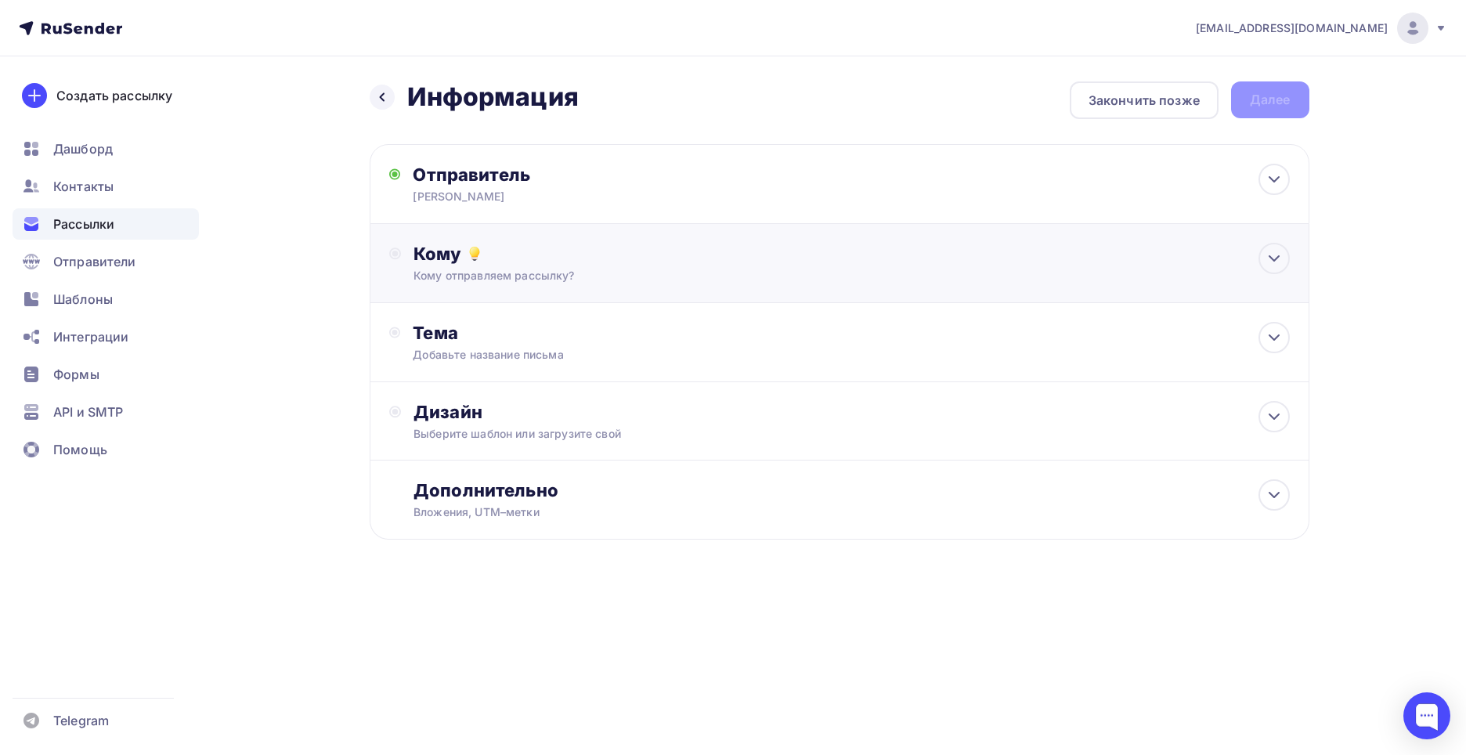
click at [426, 255] on div "Кому" at bounding box center [851, 254] width 876 height 22
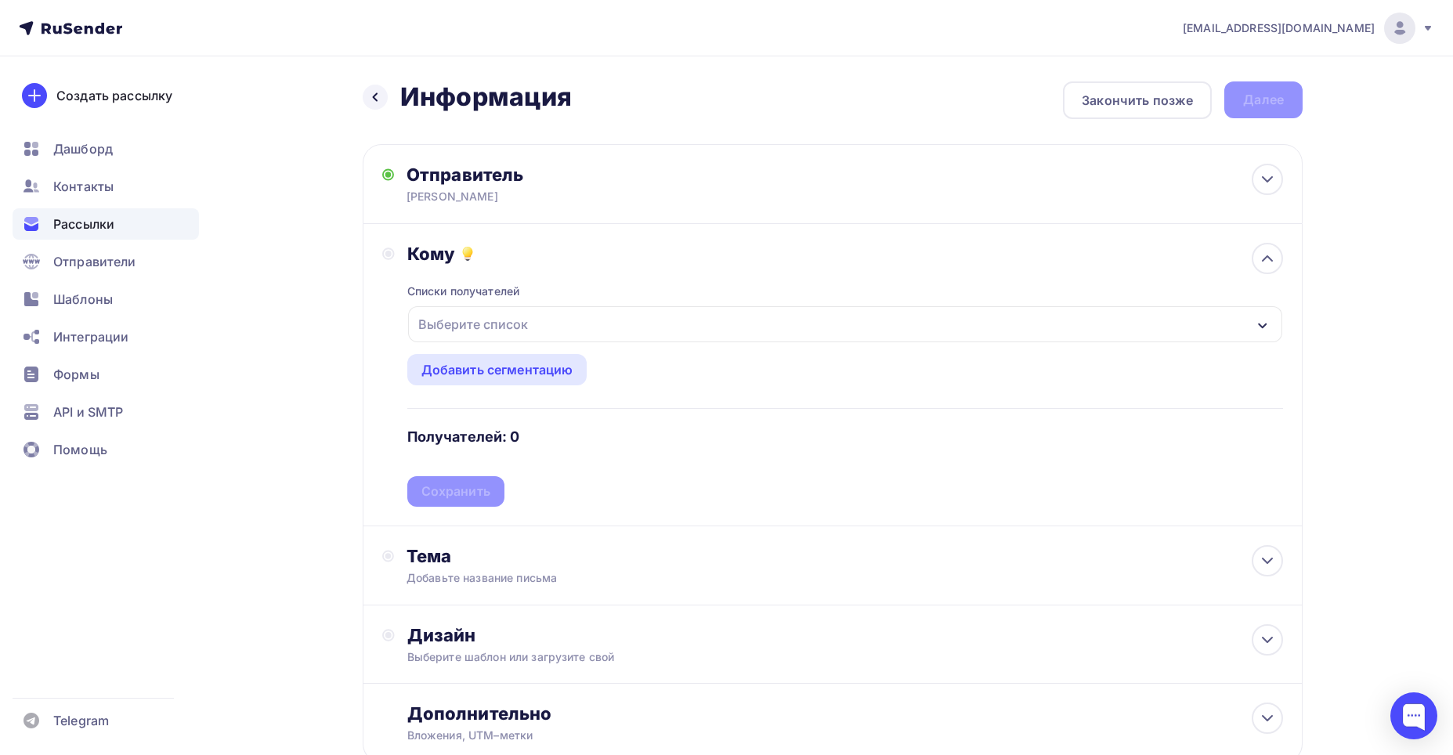
click at [525, 313] on div "Выберите список" at bounding box center [473, 324] width 122 height 28
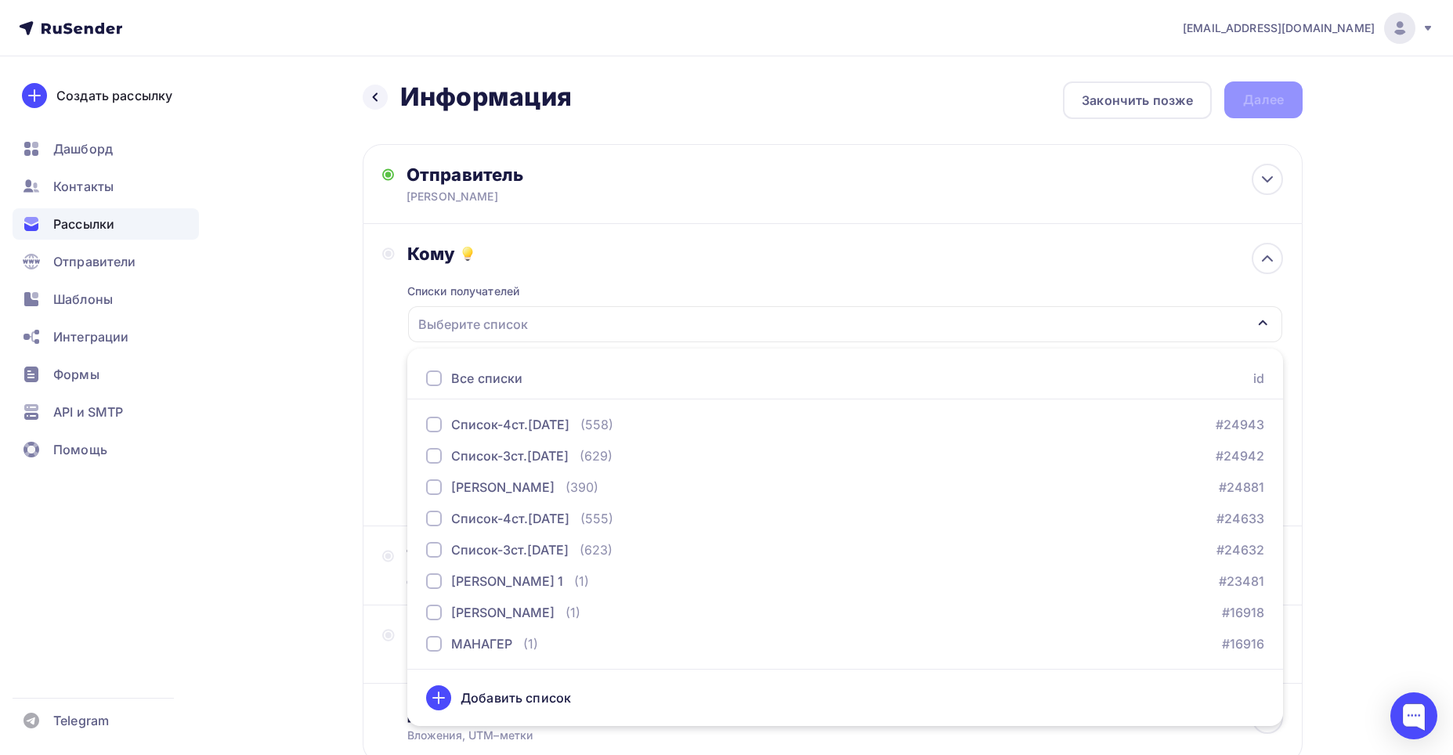
click at [526, 321] on div "Выберите список" at bounding box center [473, 324] width 122 height 28
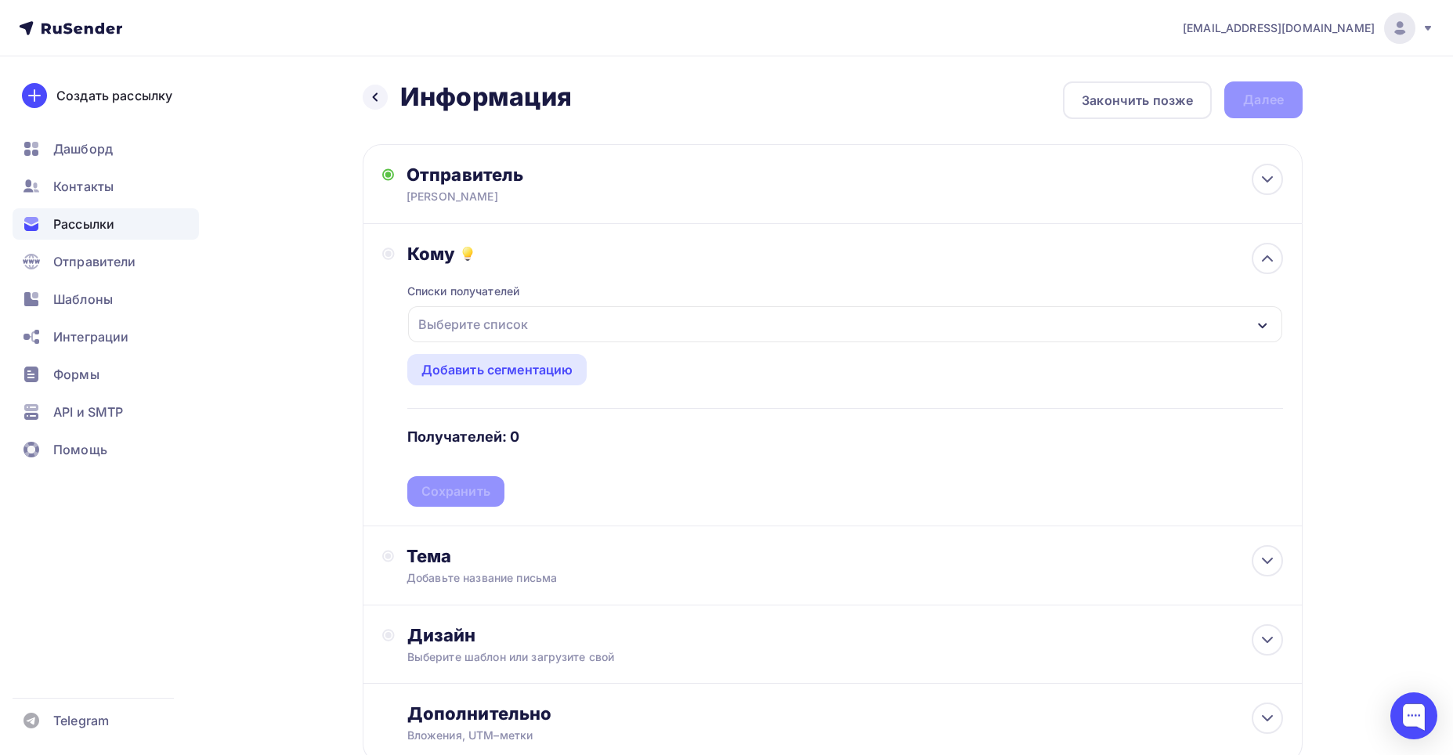
click at [483, 312] on div "Выберите список" at bounding box center [473, 324] width 122 height 28
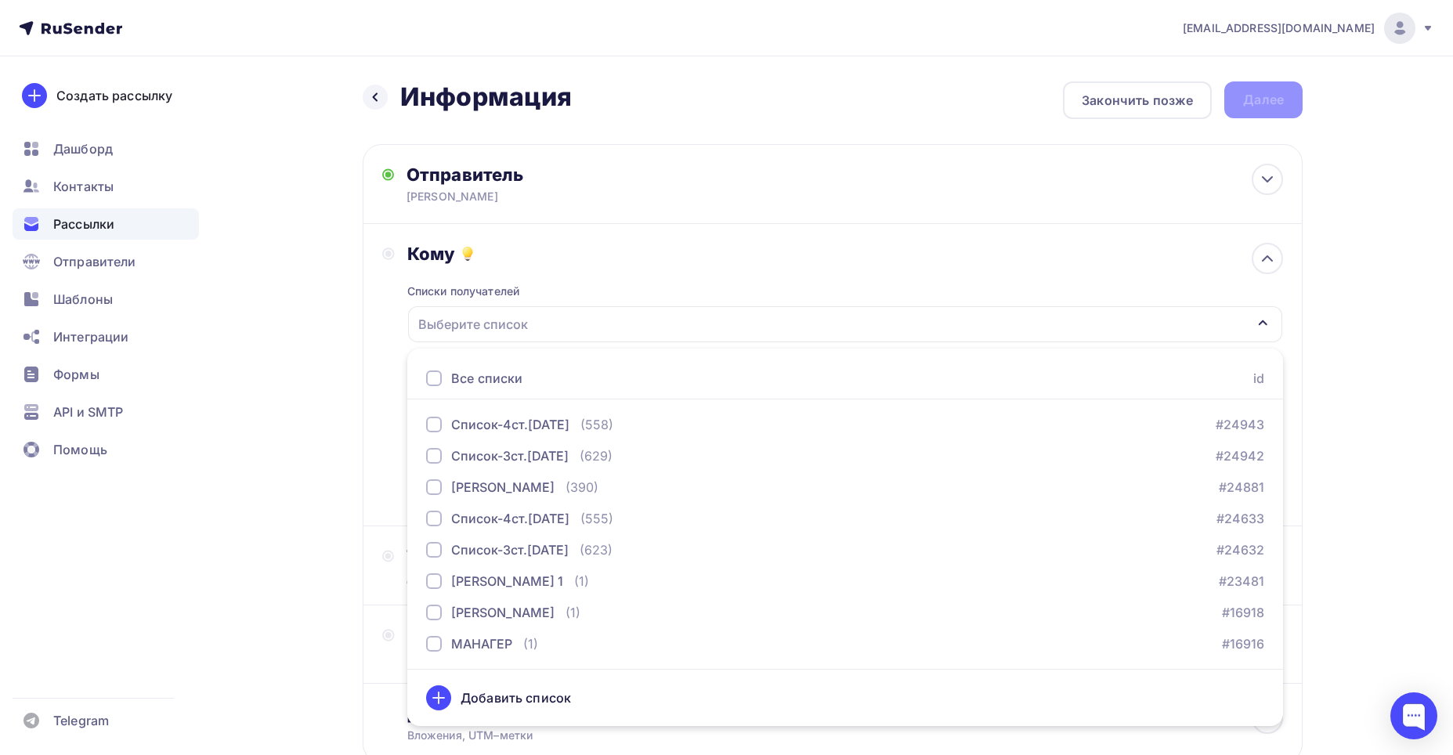
click at [483, 311] on div "Выберите список" at bounding box center [473, 324] width 122 height 28
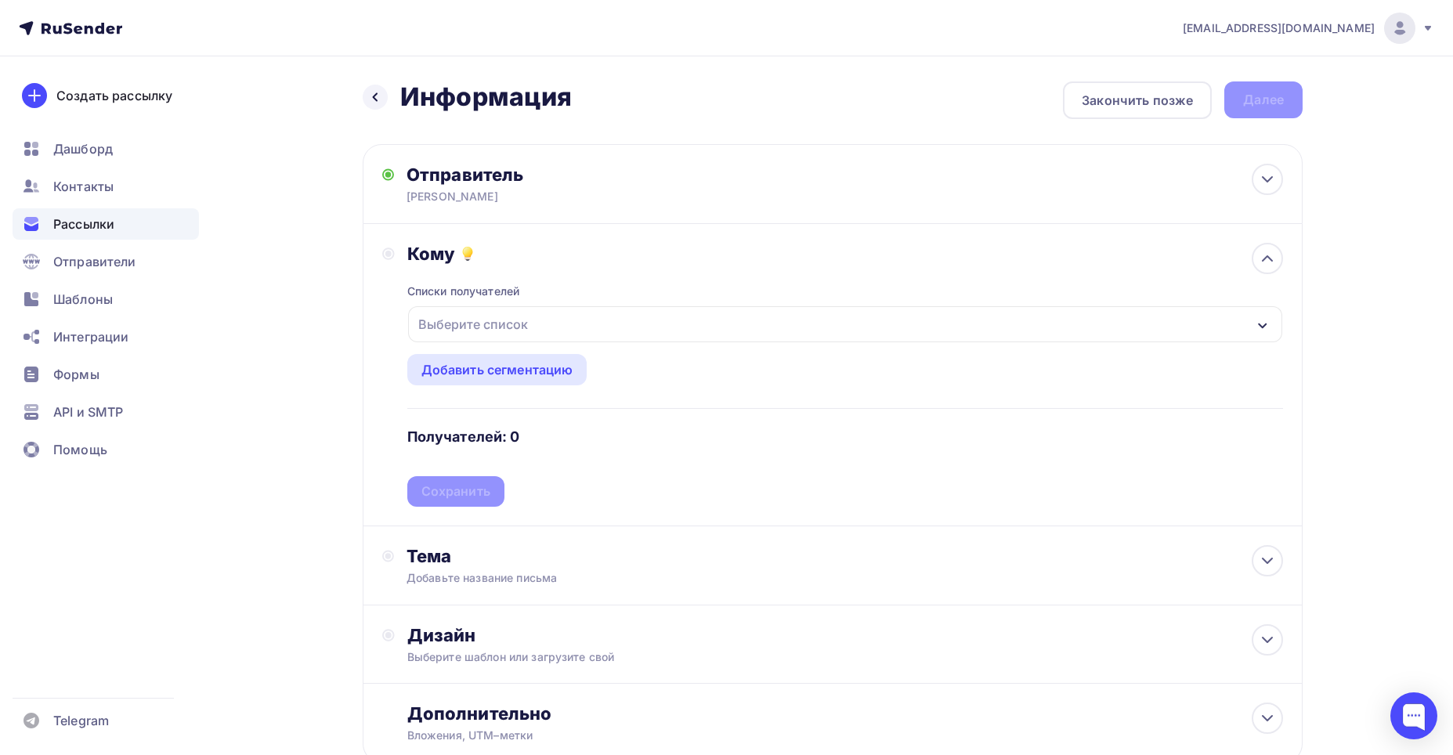
drag, startPoint x: 1264, startPoint y: 322, endPoint x: 1243, endPoint y: 327, distance: 21.7
click at [1263, 321] on icon "button" at bounding box center [1262, 326] width 13 height 13
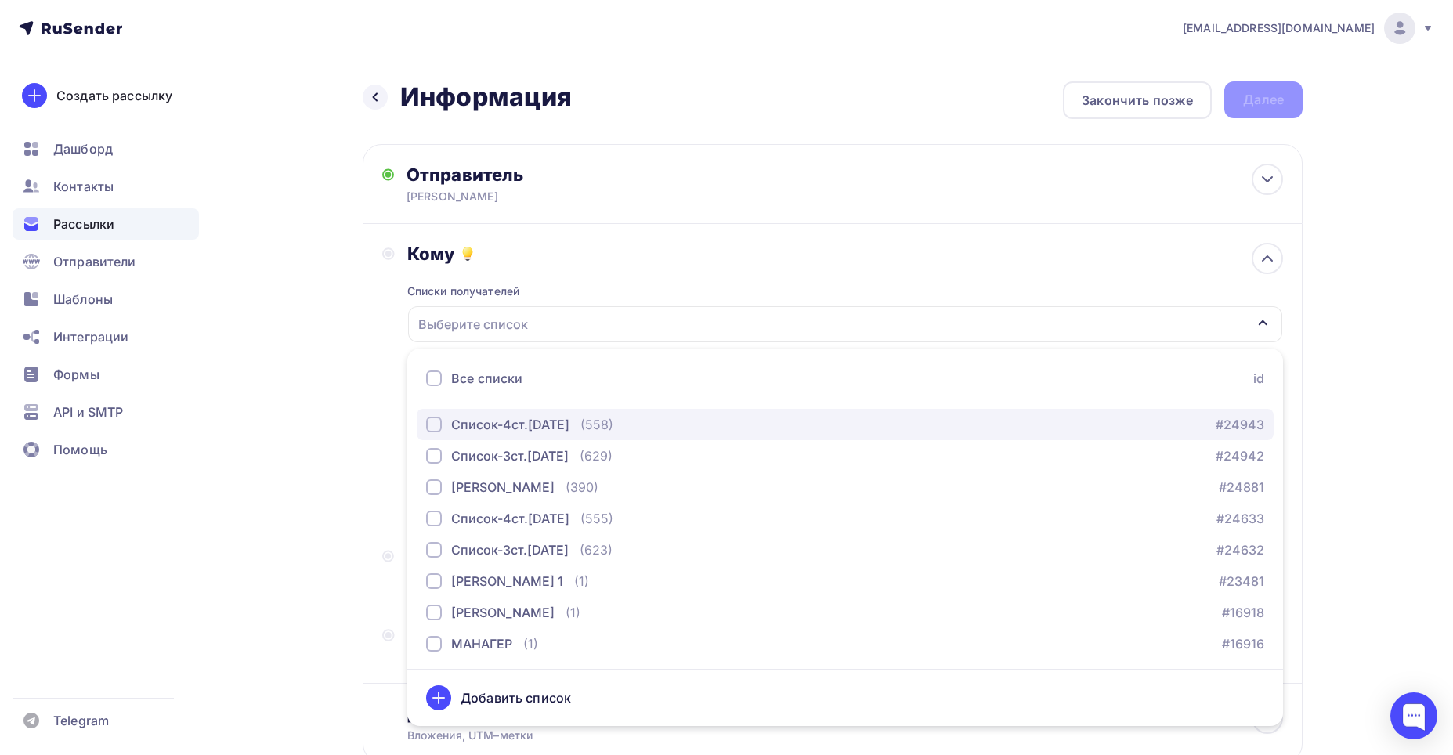
click at [430, 419] on div "button" at bounding box center [434, 425] width 16 height 16
click at [593, 323] on div "Список-4ст.[DATE]" at bounding box center [845, 324] width 874 height 36
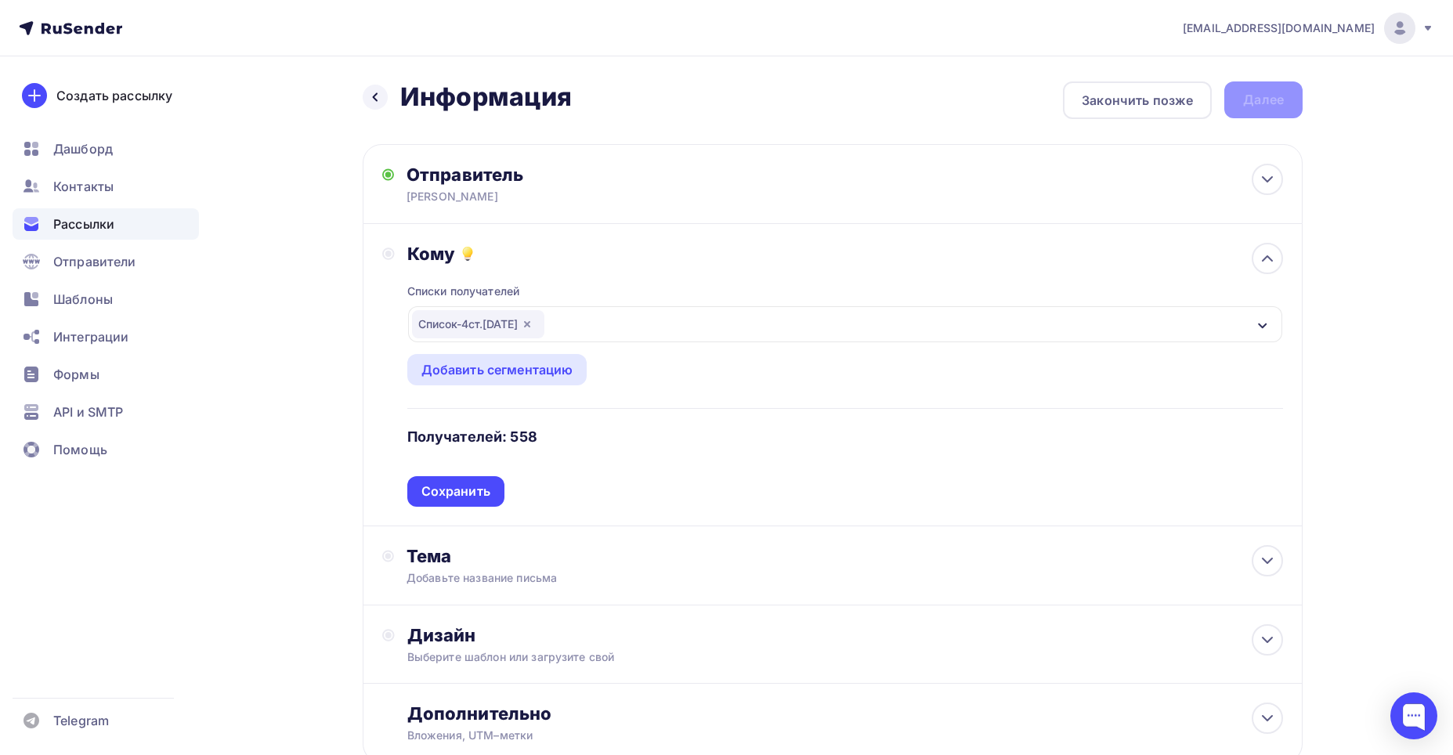
click at [450, 485] on div "Сохранить" at bounding box center [455, 491] width 69 height 18
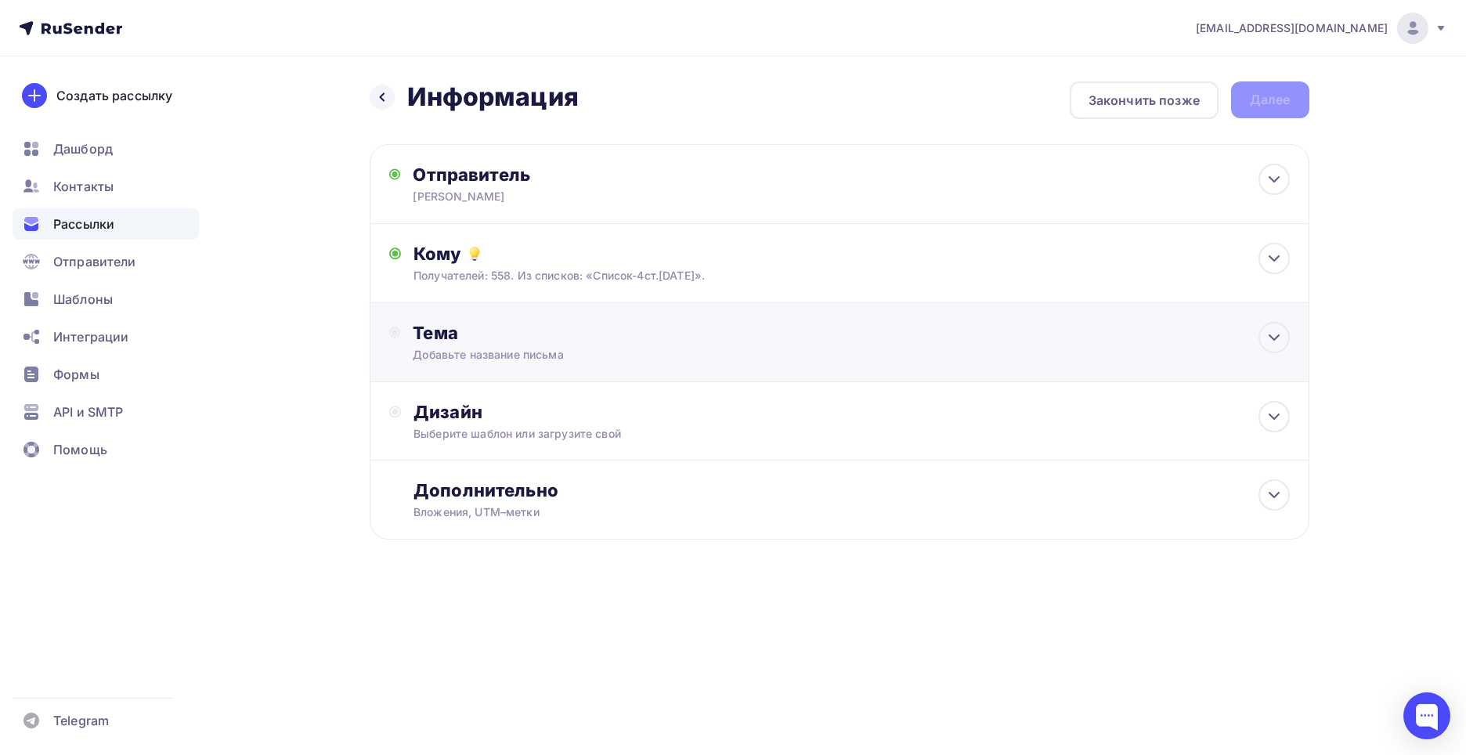
click at [442, 334] on div "Тема" at bounding box center [567, 333] width 309 height 22
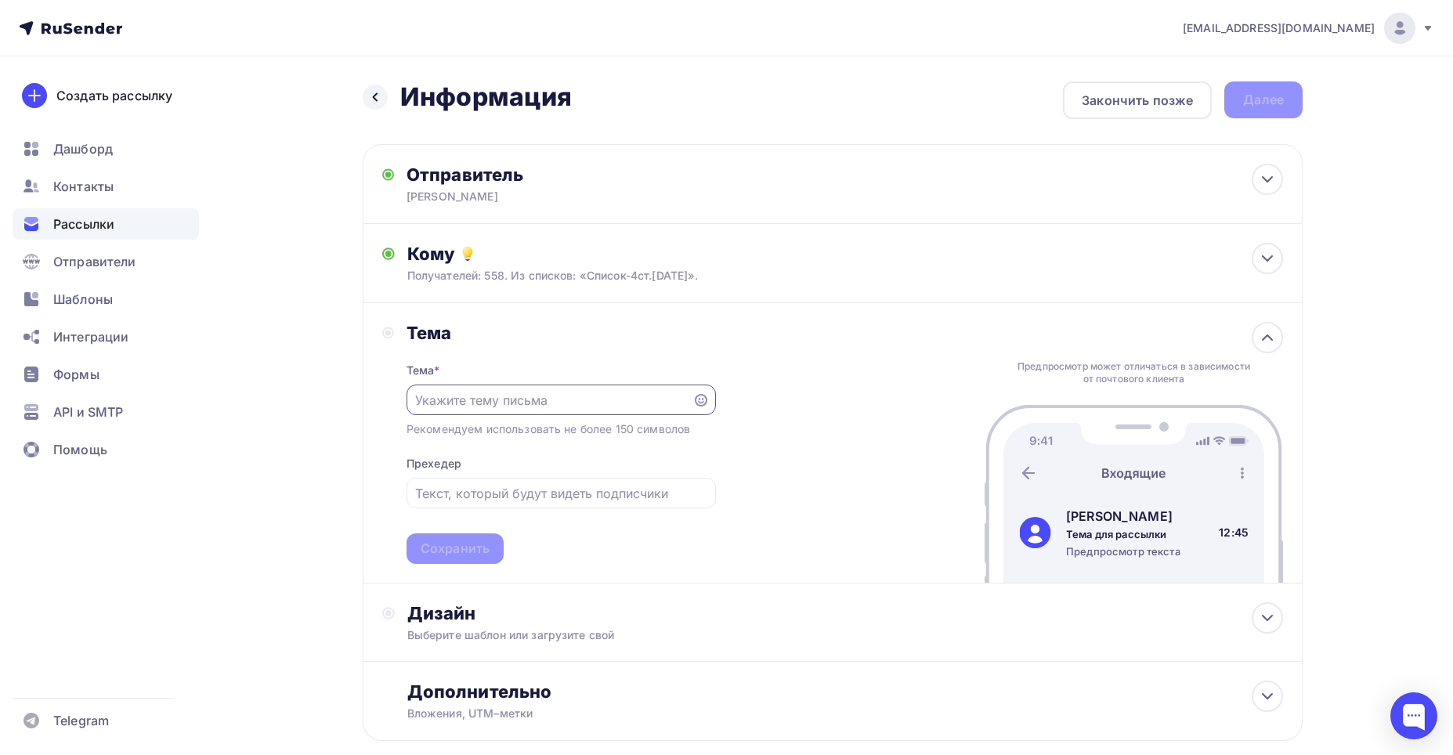
drag, startPoint x: 447, startPoint y: 396, endPoint x: 453, endPoint y: 402, distance: 8.3
click at [453, 402] on input "text" at bounding box center [549, 400] width 268 height 19
drag, startPoint x: 666, startPoint y: 403, endPoint x: 397, endPoint y: 374, distance: 270.3
click at [397, 374] on div "Тема Тема * иНФОРМАЦИЯ ПО ОСТАТКАМ И ЦЕНАМ Рекомендуем использовать не более 15…" at bounding box center [549, 443] width 334 height 242
type input "Информация по остаткам и ценам."
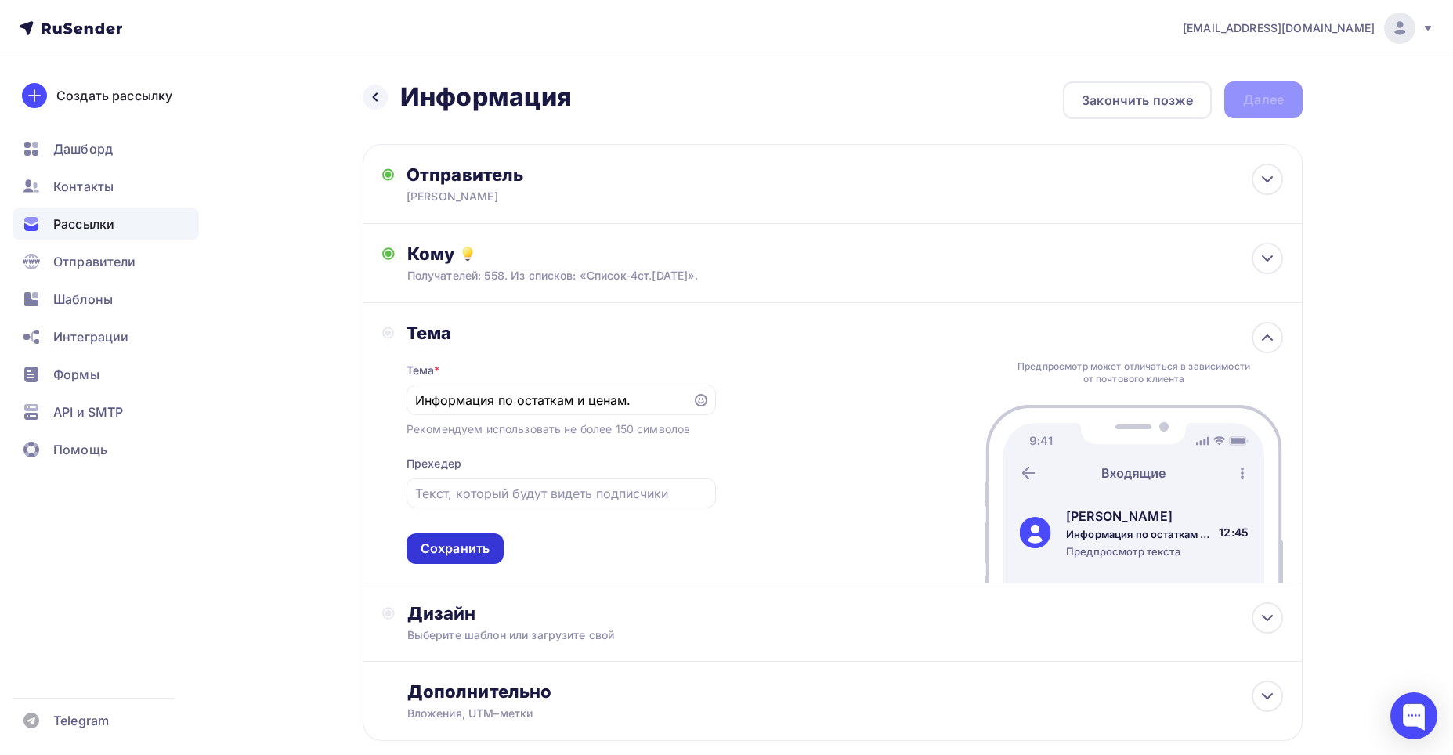
click at [463, 547] on div "Сохранить" at bounding box center [455, 549] width 69 height 18
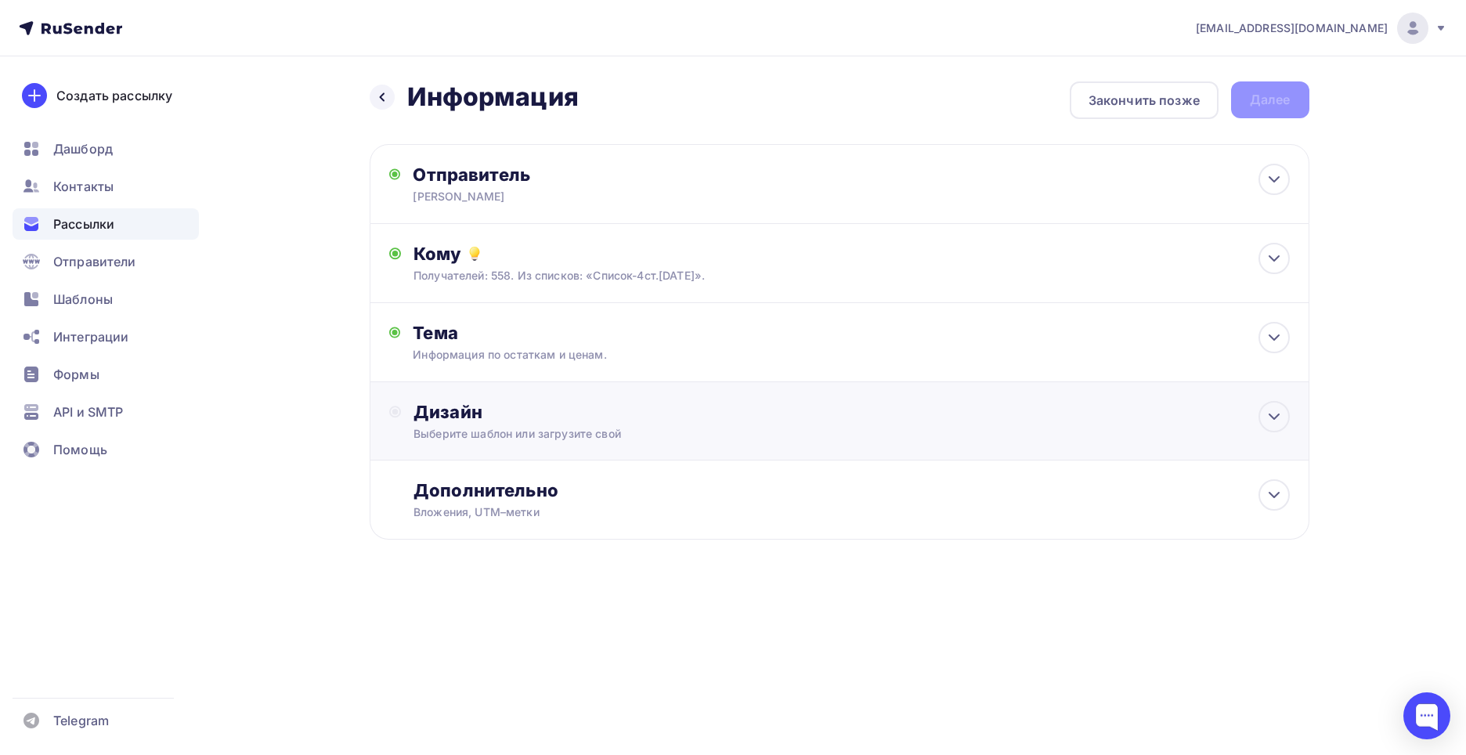
click at [435, 404] on div "Дизайн" at bounding box center [851, 412] width 876 height 22
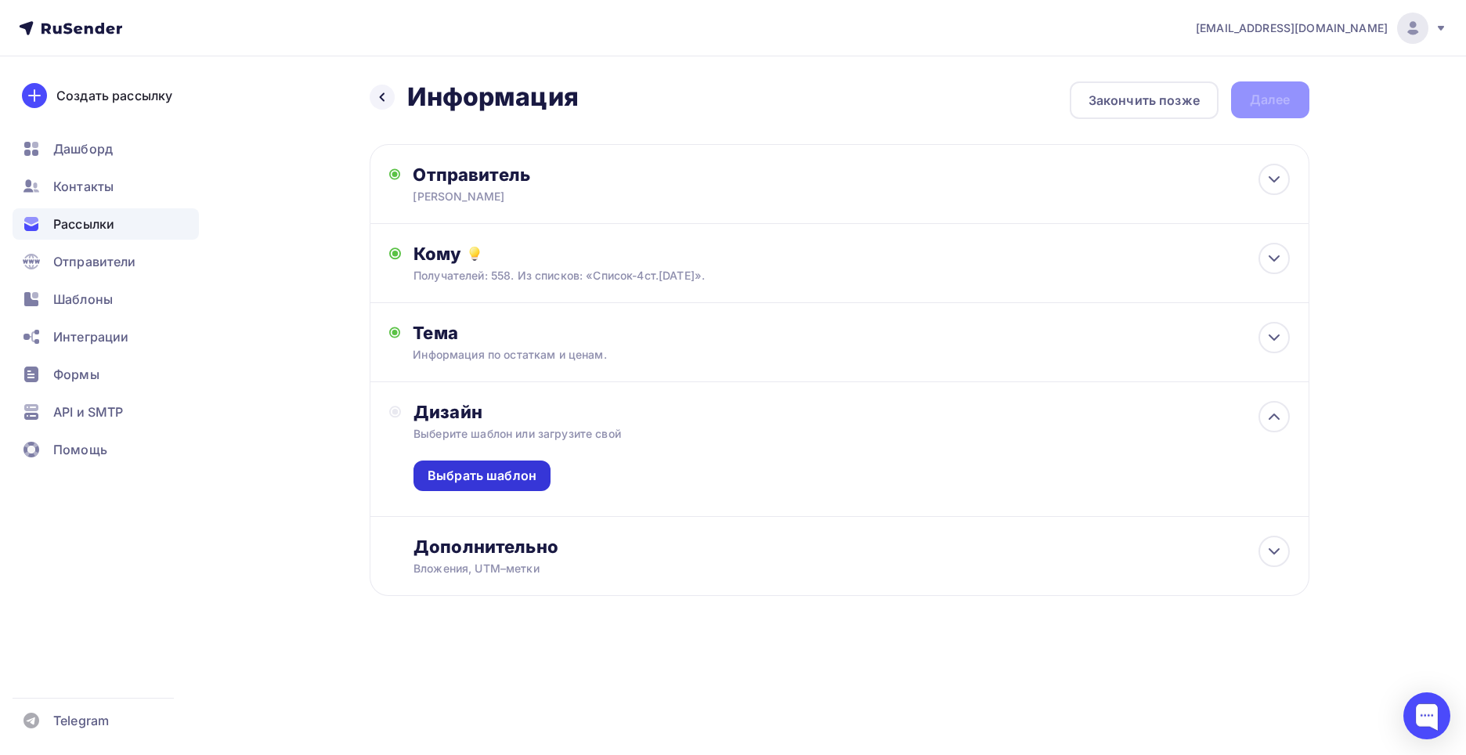
click at [477, 476] on div "Выбрать шаблон" at bounding box center [482, 476] width 109 height 18
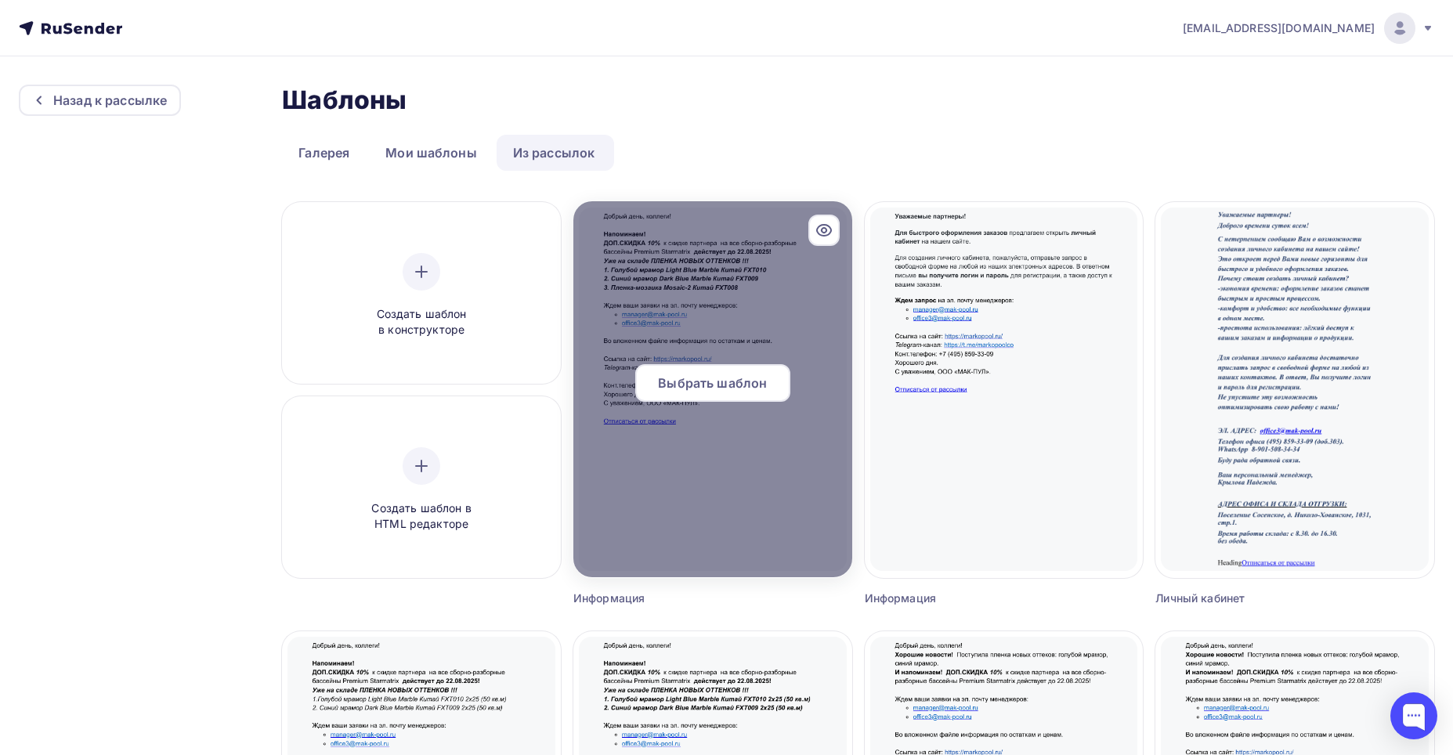
click at [743, 379] on span "Выбрать шаблон" at bounding box center [712, 383] width 109 height 19
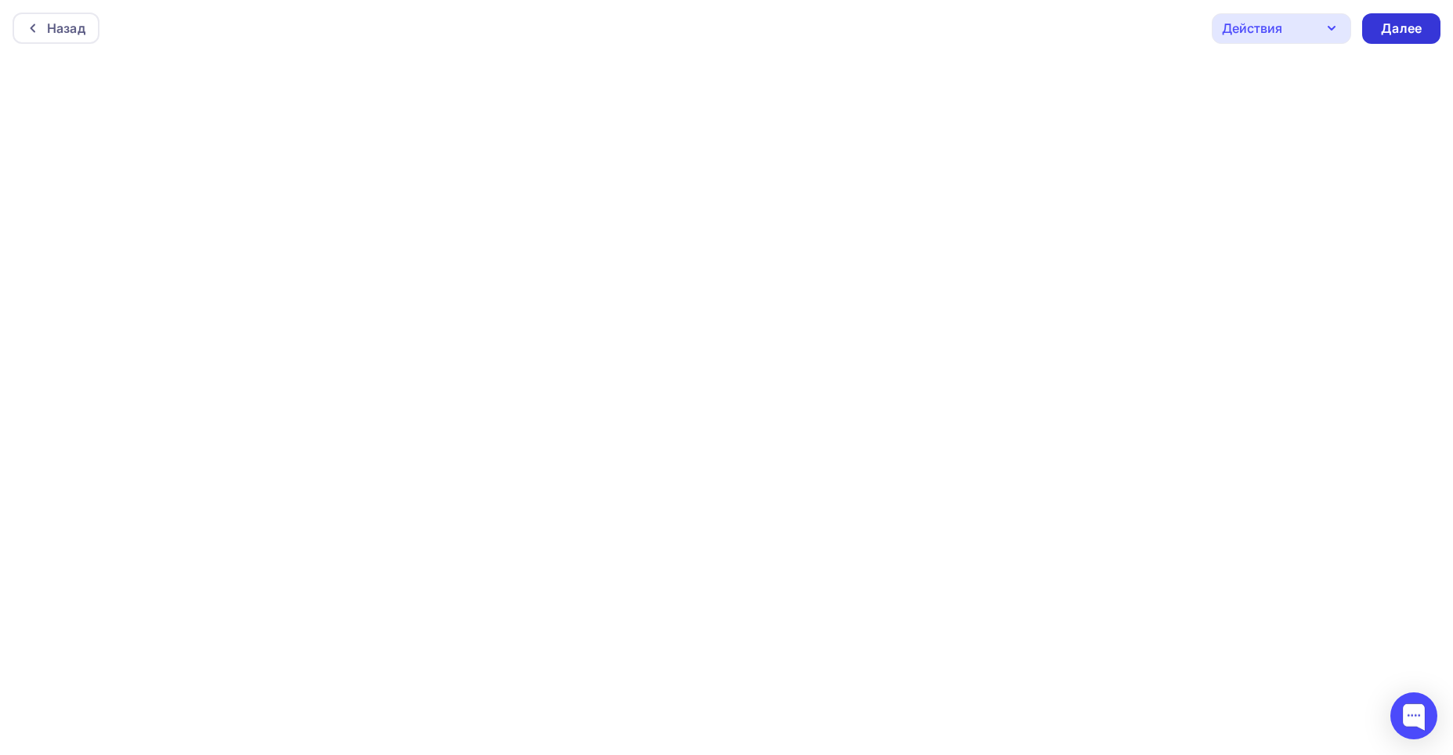
click at [1403, 30] on div "Далее" at bounding box center [1401, 29] width 41 height 18
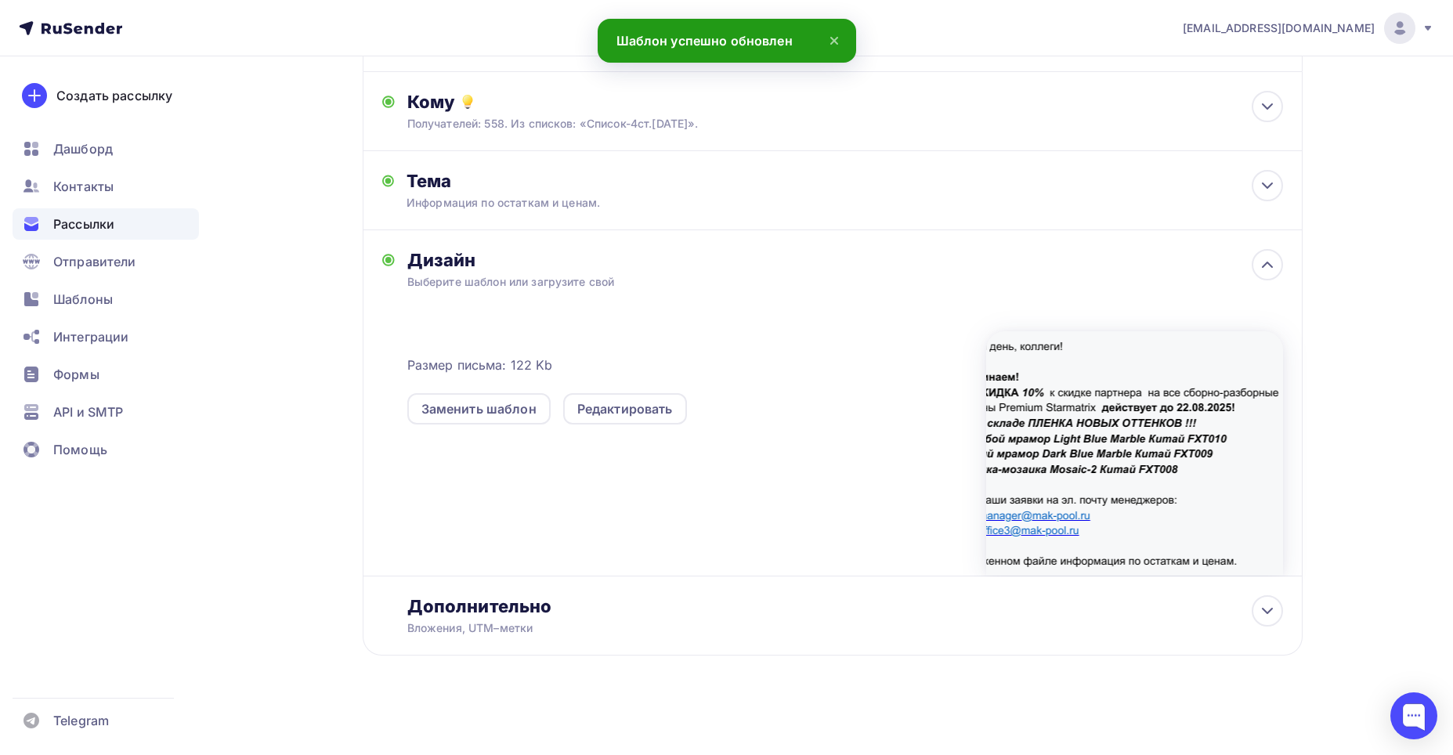
scroll to position [153, 0]
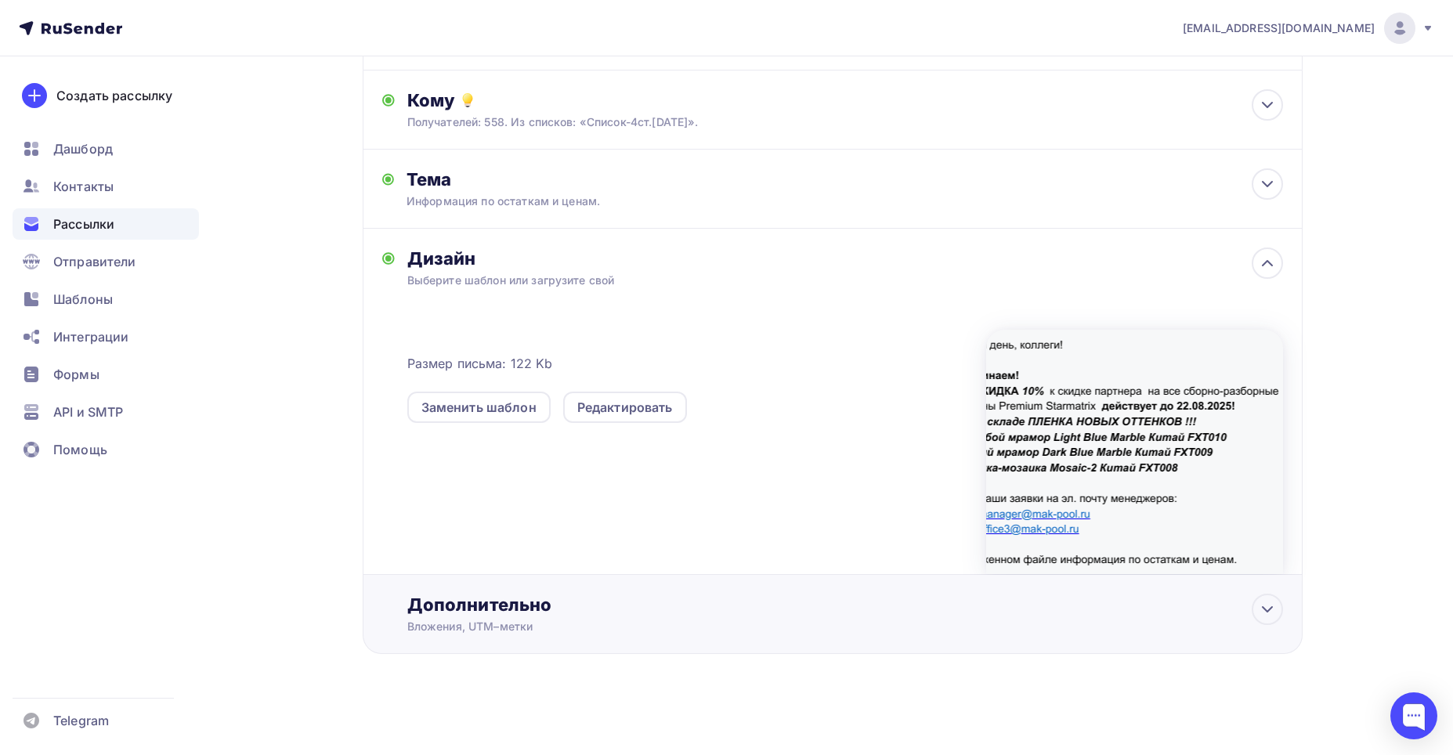
click at [455, 605] on div "Дополнительно" at bounding box center [845, 605] width 876 height 22
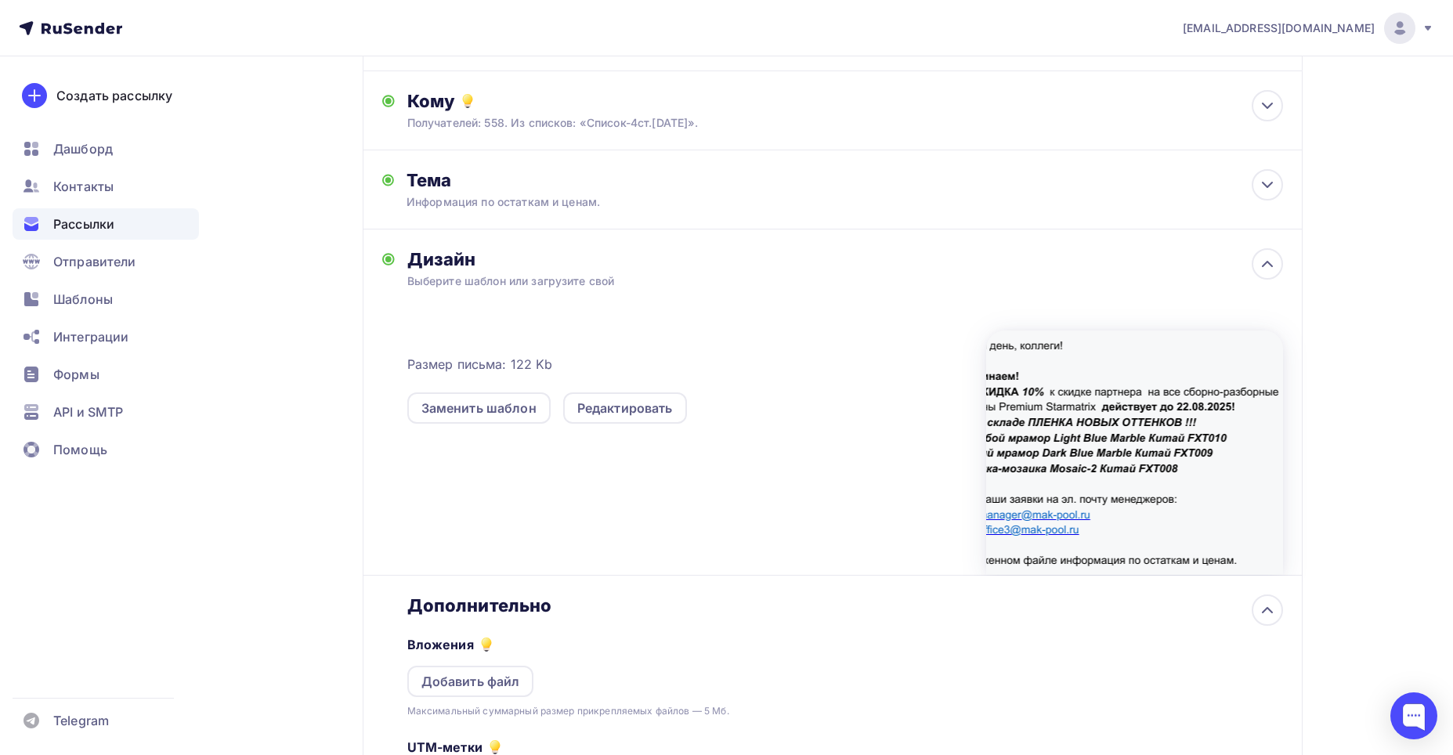
scroll to position [0, 0]
click at [450, 681] on div "Добавить файл" at bounding box center [470, 681] width 99 height 19
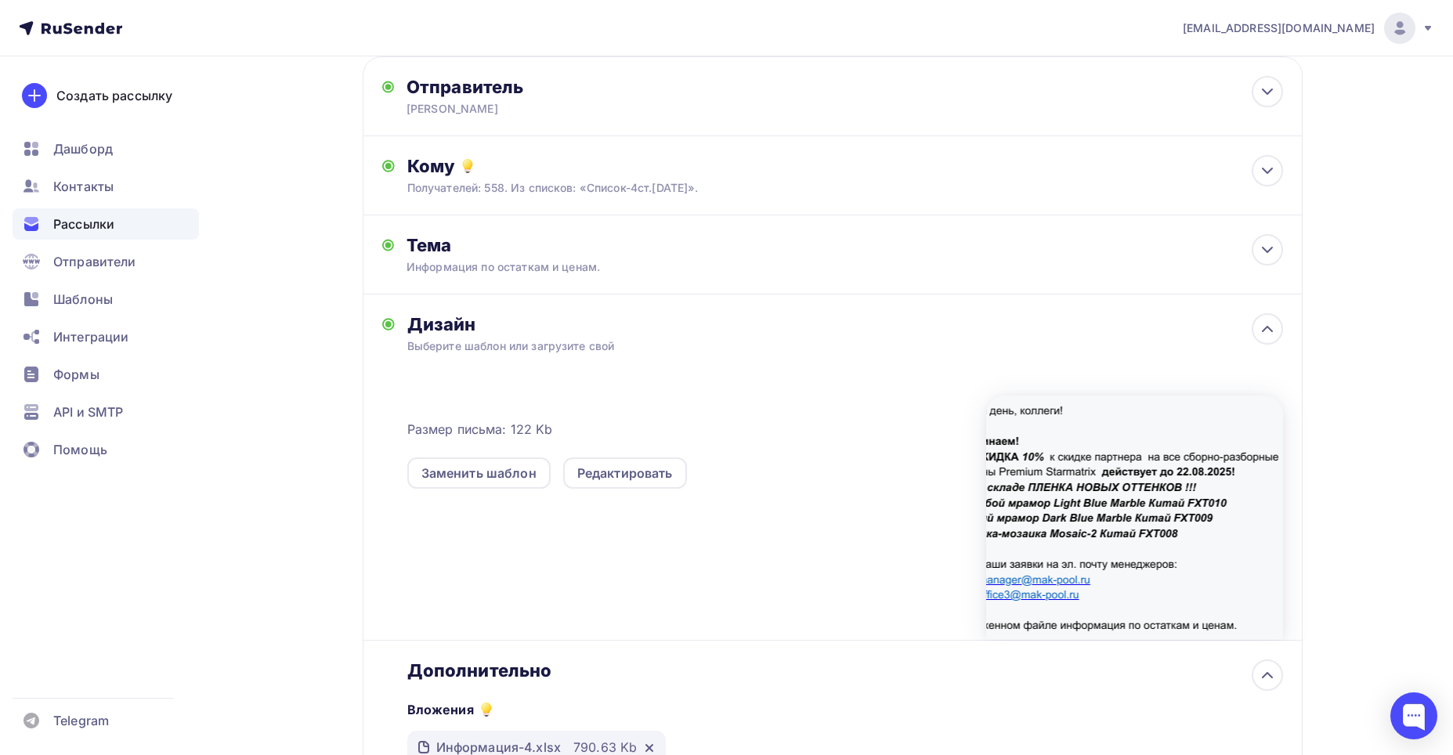
scroll to position [431, 0]
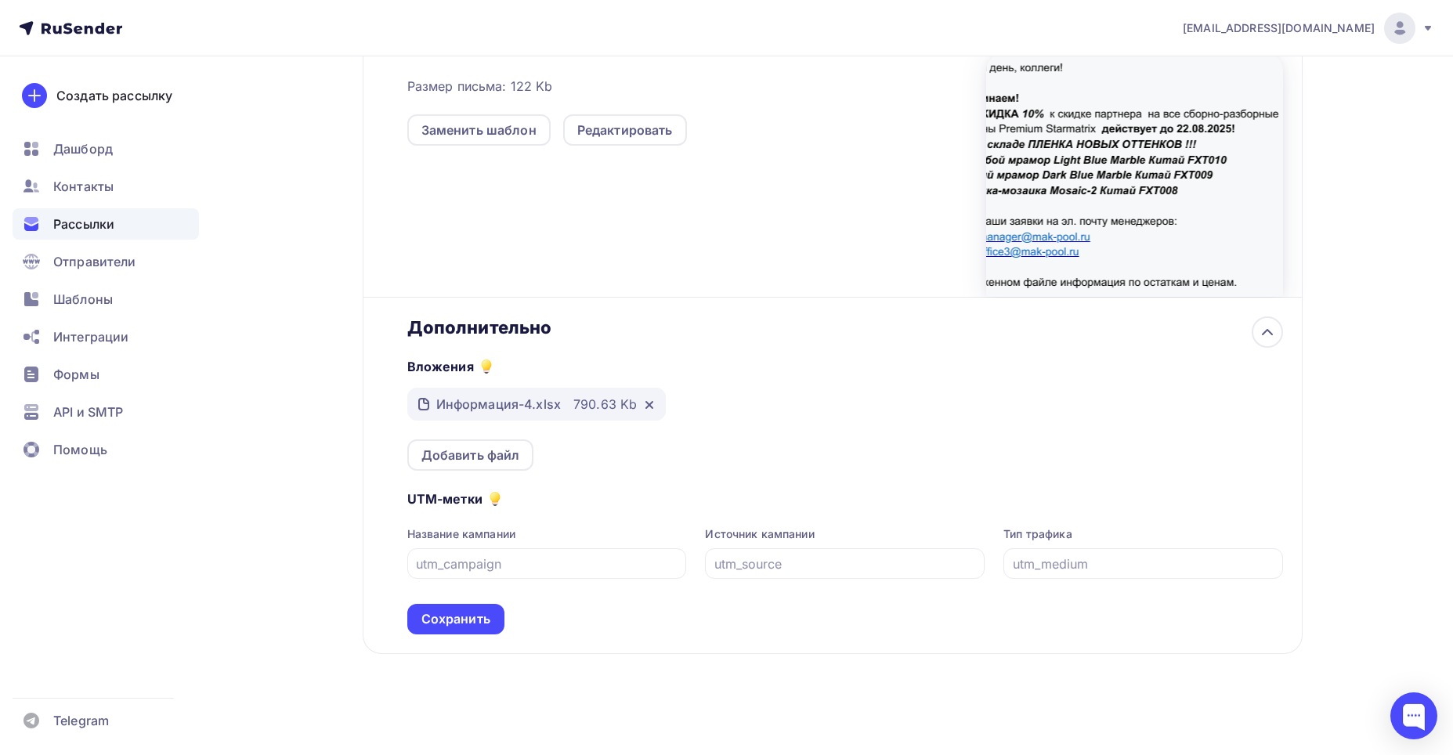
click at [454, 614] on div "Сохранить" at bounding box center [455, 619] width 69 height 18
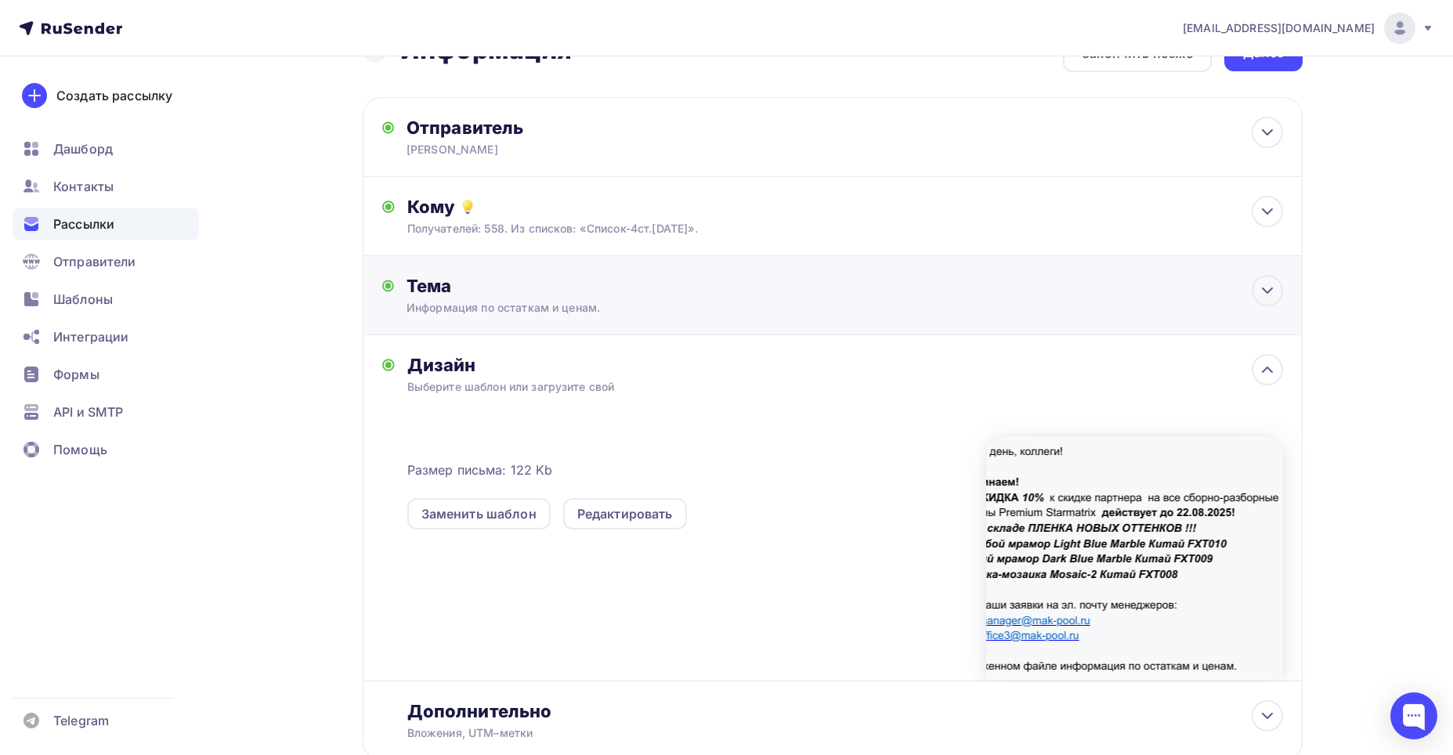
scroll to position [0, 0]
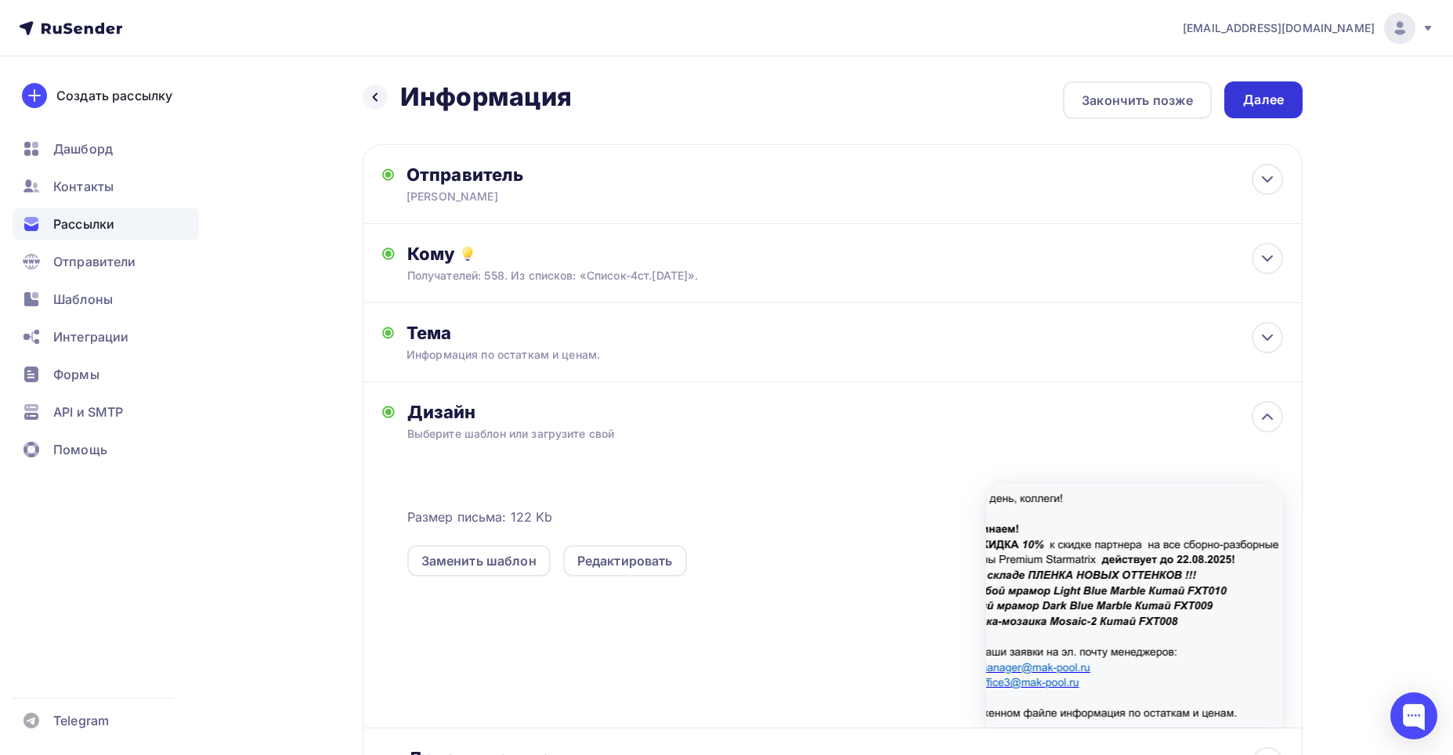
click at [1259, 96] on div "Далее" at bounding box center [1263, 100] width 41 height 18
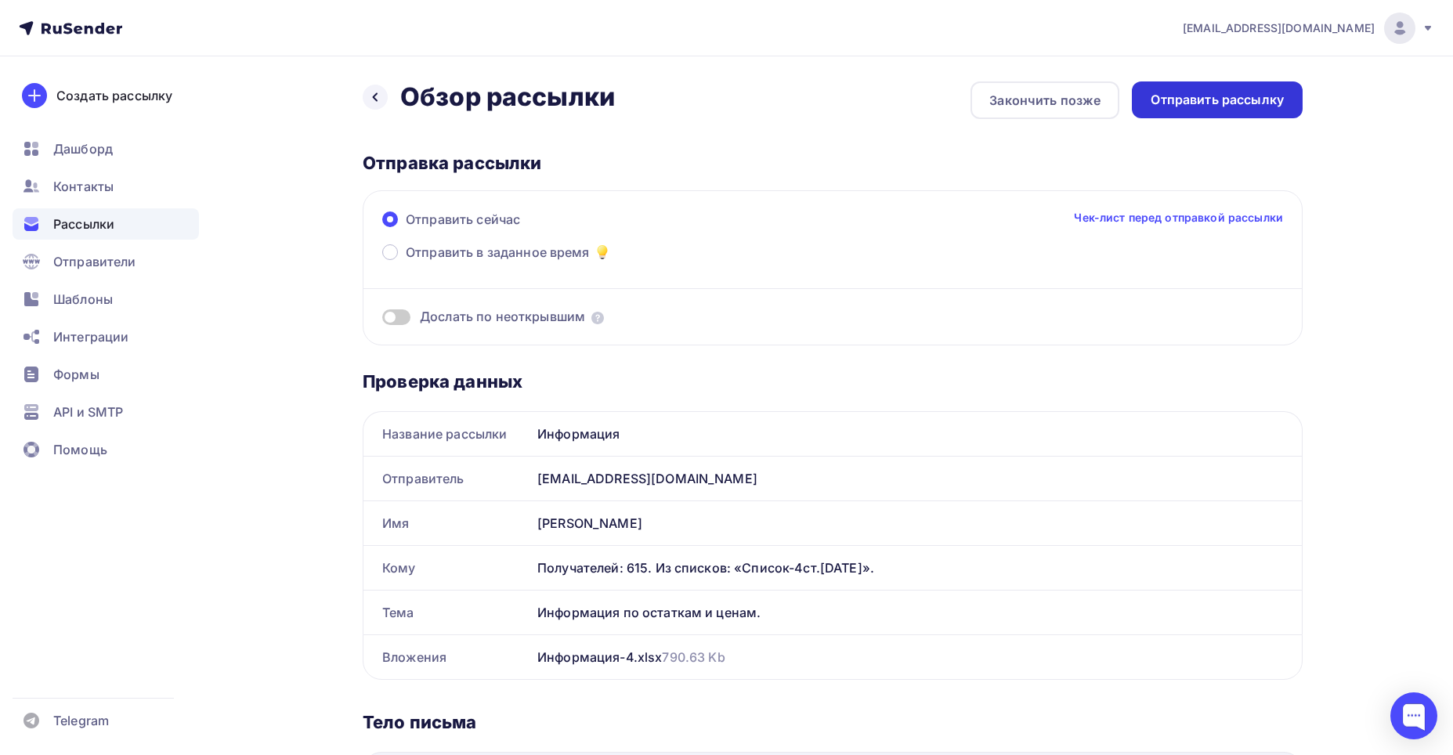
click at [1208, 96] on div "Отправить рассылку" at bounding box center [1216, 100] width 133 height 18
